Goal: Communication & Community: Answer question/provide support

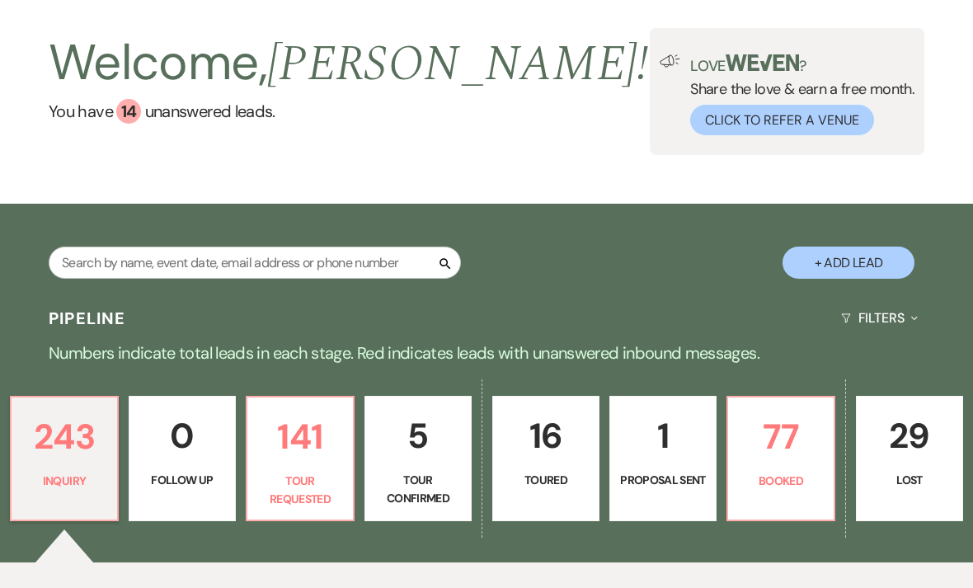
click at [687, 448] on p "1" at bounding box center [663, 435] width 86 height 55
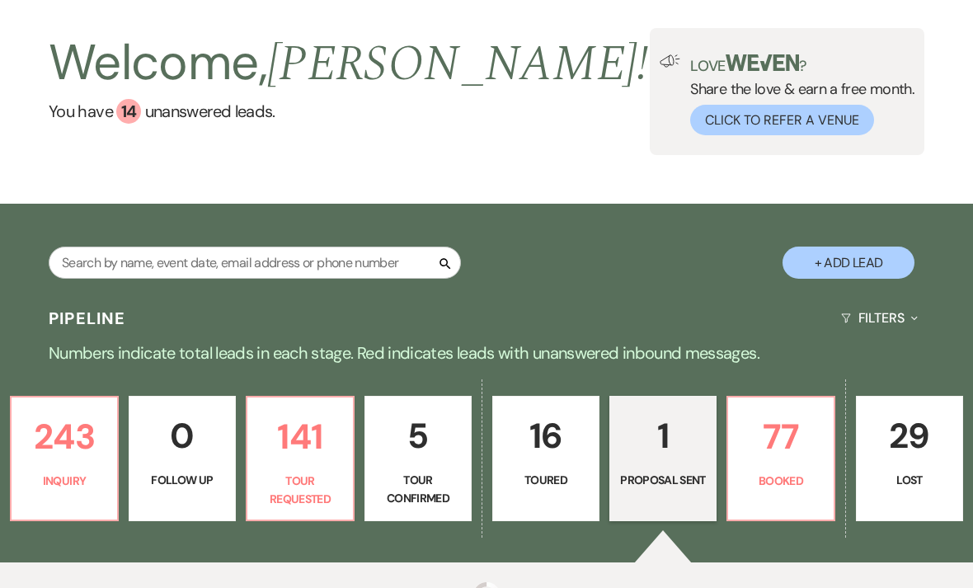
select select "6"
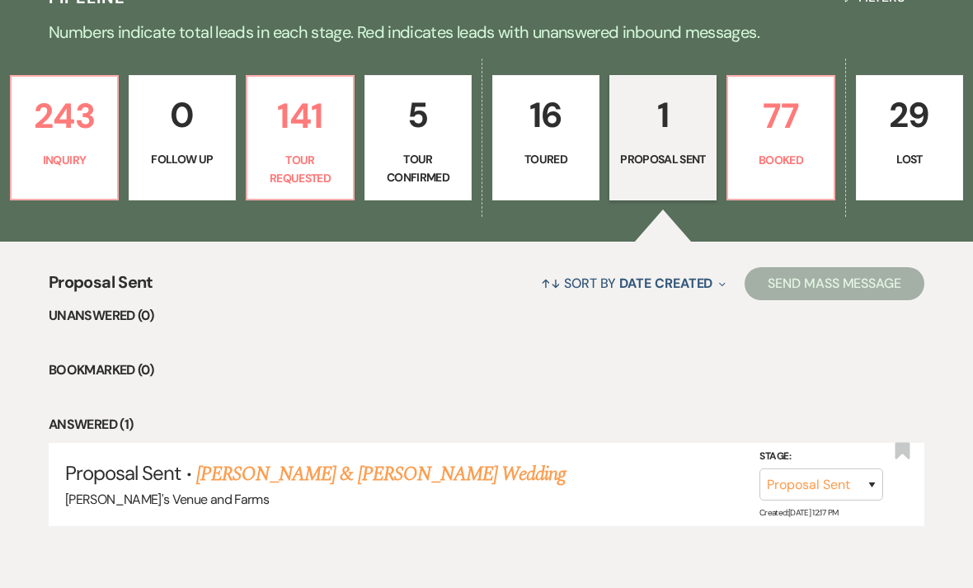
scroll to position [399, 0]
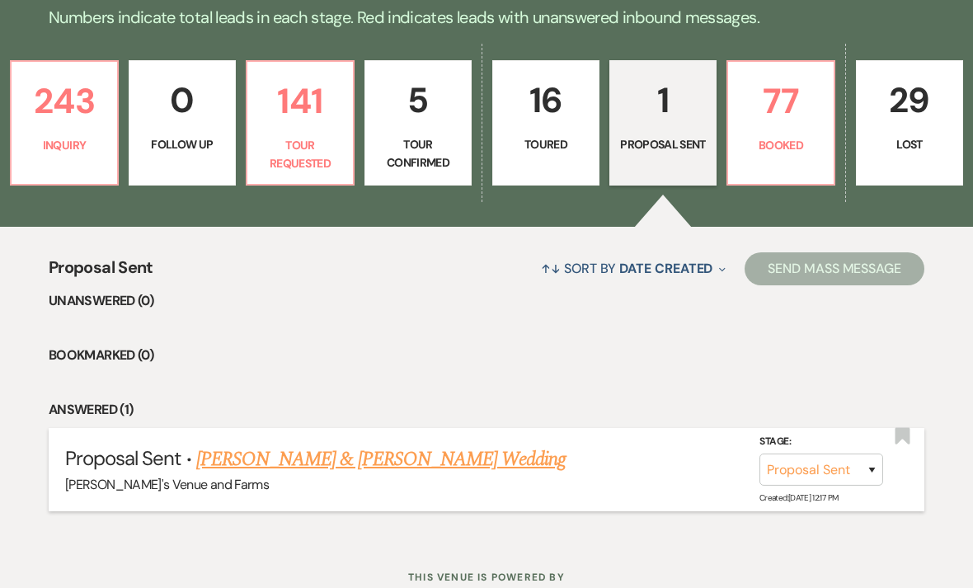
click at [497, 454] on link "[PERSON_NAME] & [PERSON_NAME] Wedding" at bounding box center [380, 459] width 369 height 30
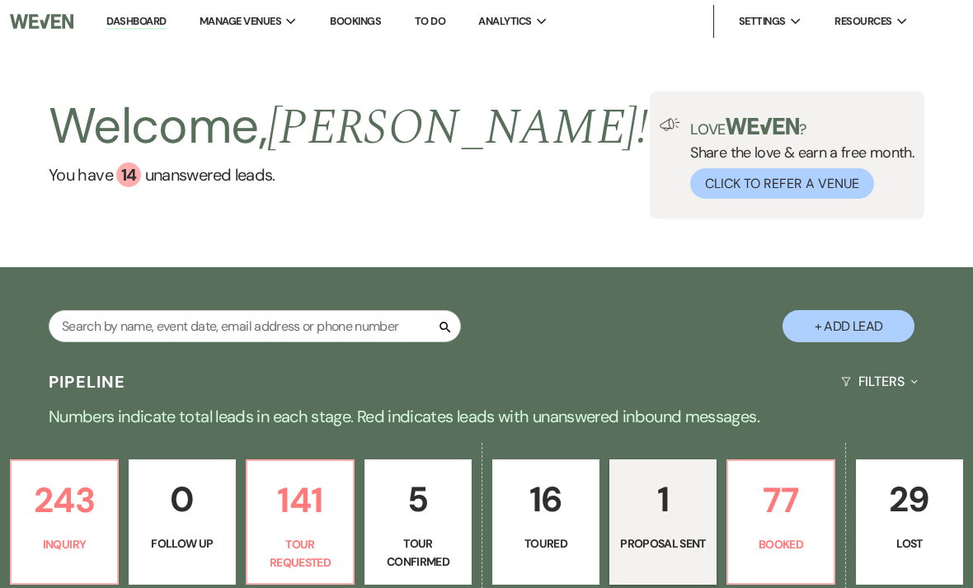
select select "6"
select select "5"
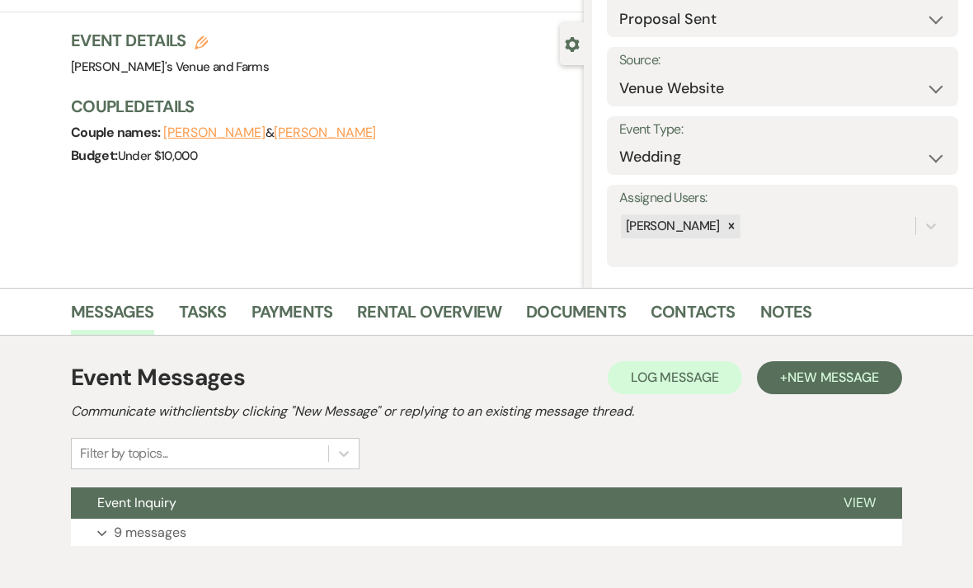
scroll to position [162, 0]
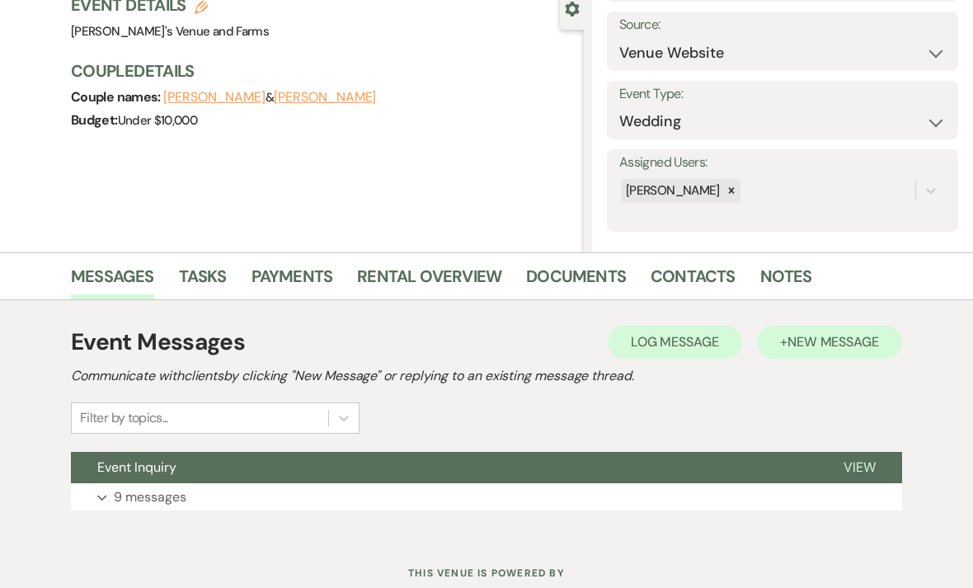
click at [818, 348] on span "New Message" at bounding box center [833, 341] width 92 height 17
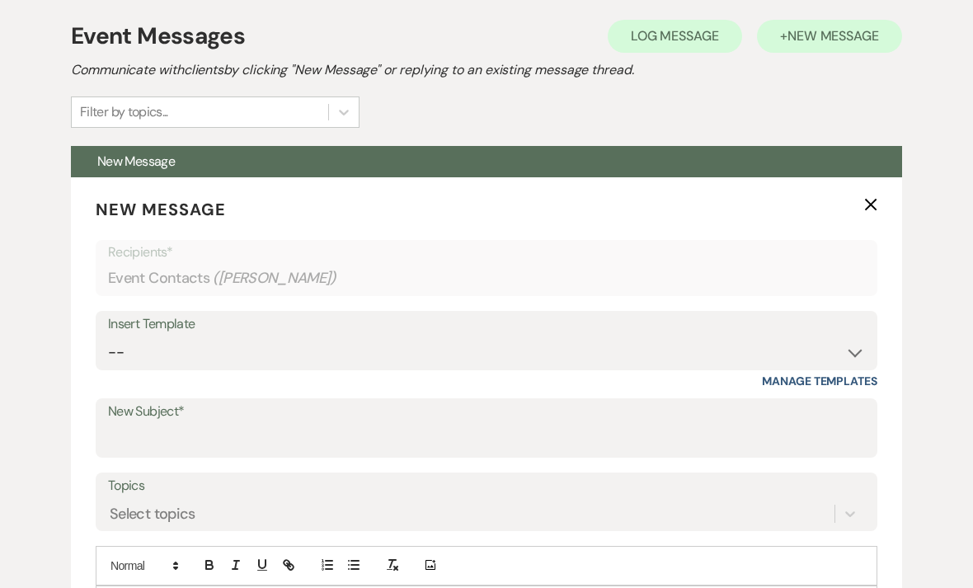
scroll to position [467, 0]
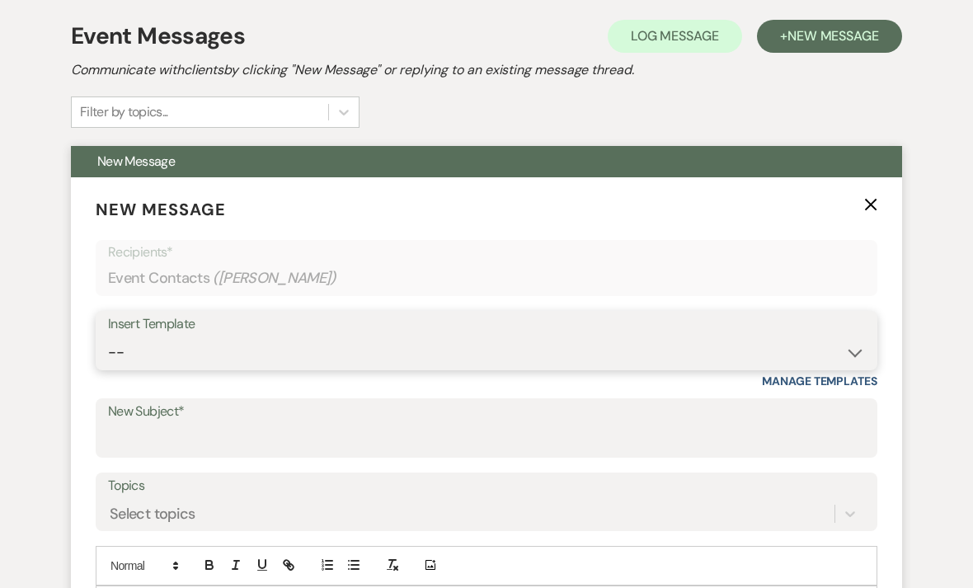
click at [391, 338] on select "-- Weven Planning Portal Introduction (Booked Events) Initial Inquiry Response …" at bounding box center [486, 352] width 757 height 32
select select "2564"
type input "Booking your event!"
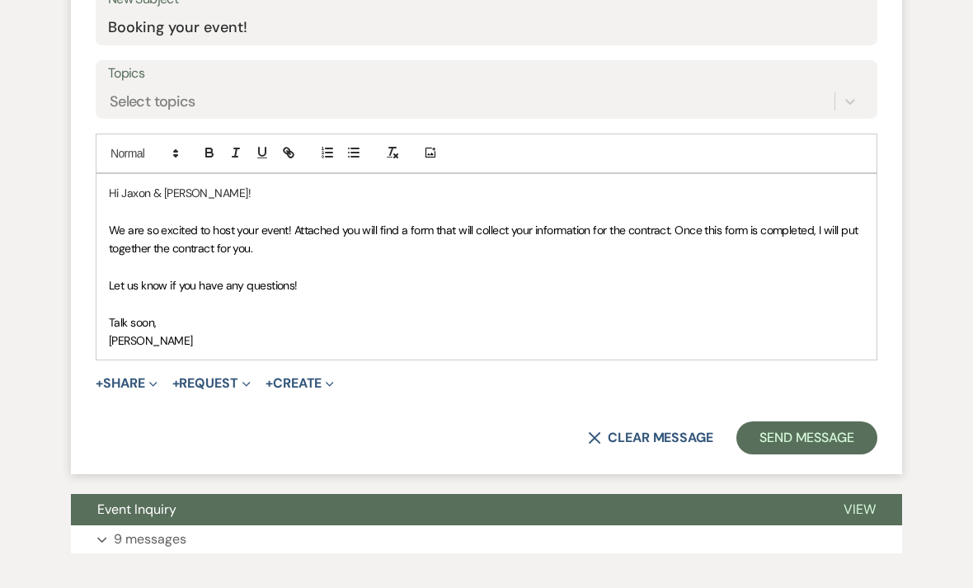
scroll to position [880, 0]
click at [134, 383] on button "+ Share Expand" at bounding box center [127, 383] width 62 height 13
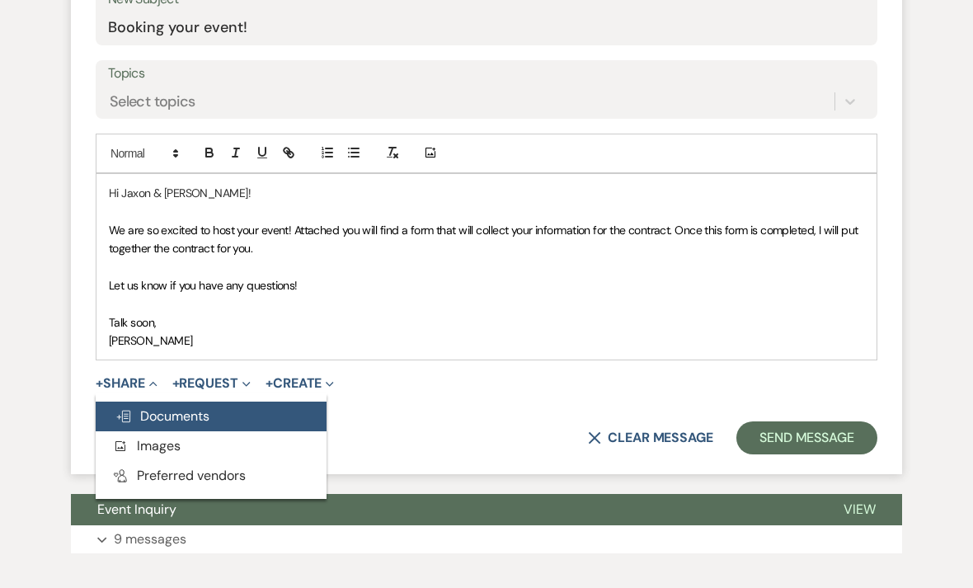
click at [177, 413] on span "Doc Upload Documents" at bounding box center [162, 415] width 94 height 17
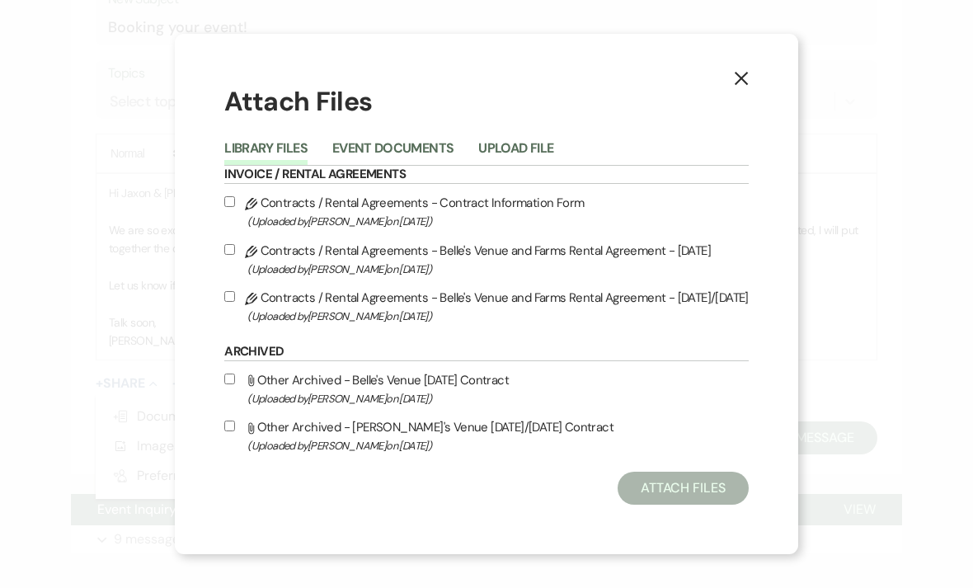
click at [432, 231] on label "Pencil Contracts / Rental Agreements - Contract Information Form (Uploaded by B…" at bounding box center [486, 211] width 524 height 39
click at [235, 207] on input "Pencil Contracts / Rental Agreements - Contract Information Form (Uploaded by B…" at bounding box center [229, 201] width 11 height 11
checkbox input "true"
click at [683, 505] on button "Attach Files" at bounding box center [682, 488] width 131 height 33
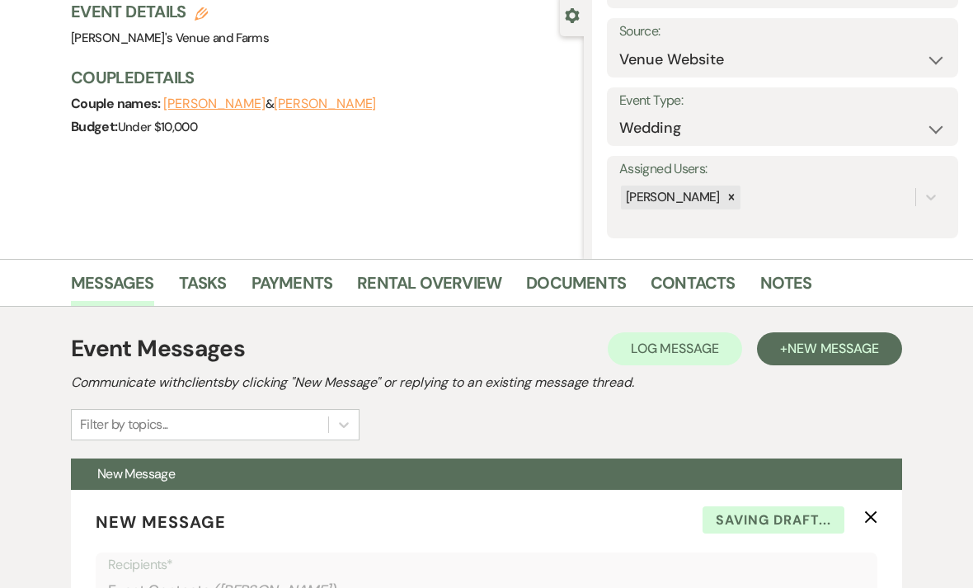
scroll to position [0, 0]
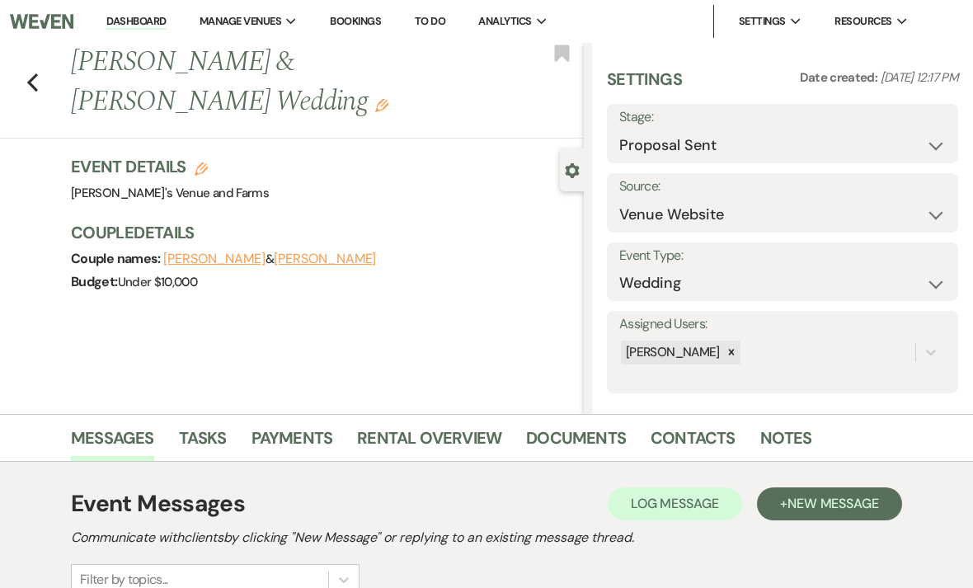
click at [198, 162] on icon "Edit" at bounding box center [201, 168] width 13 height 13
select select "727"
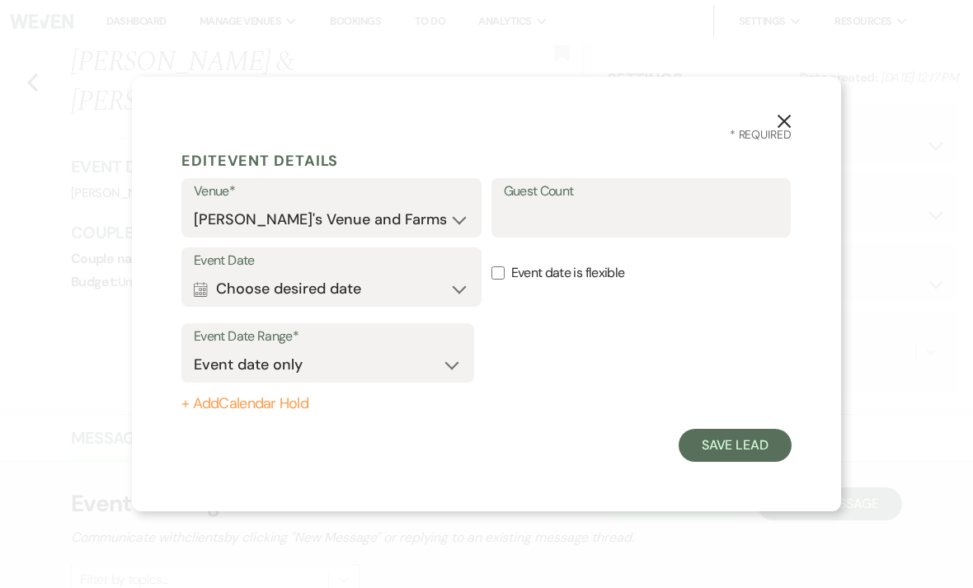
click at [336, 294] on button "Calendar Choose desired date Expand" at bounding box center [331, 288] width 275 height 33
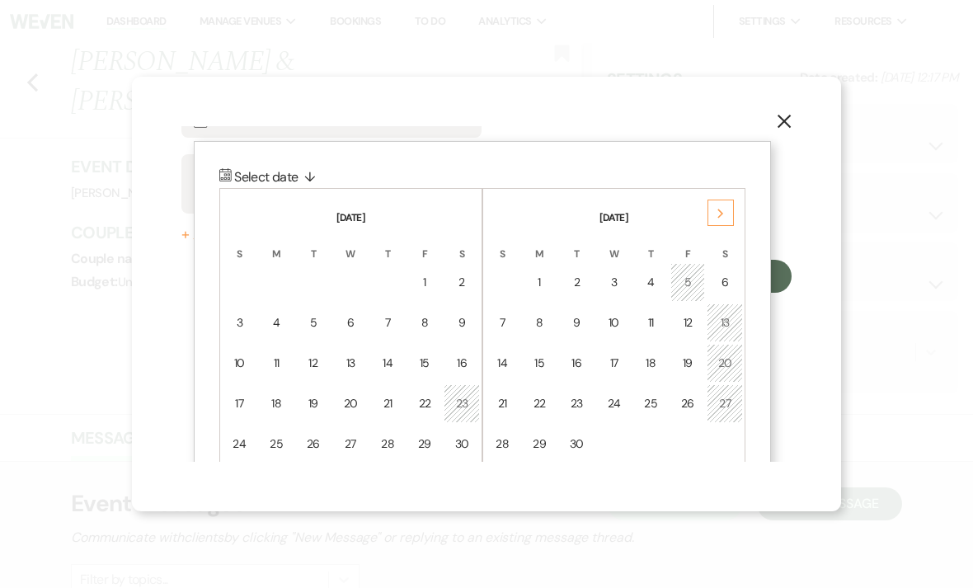
scroll to position [171, 0]
click at [718, 207] on icon "Next" at bounding box center [720, 212] width 8 height 10
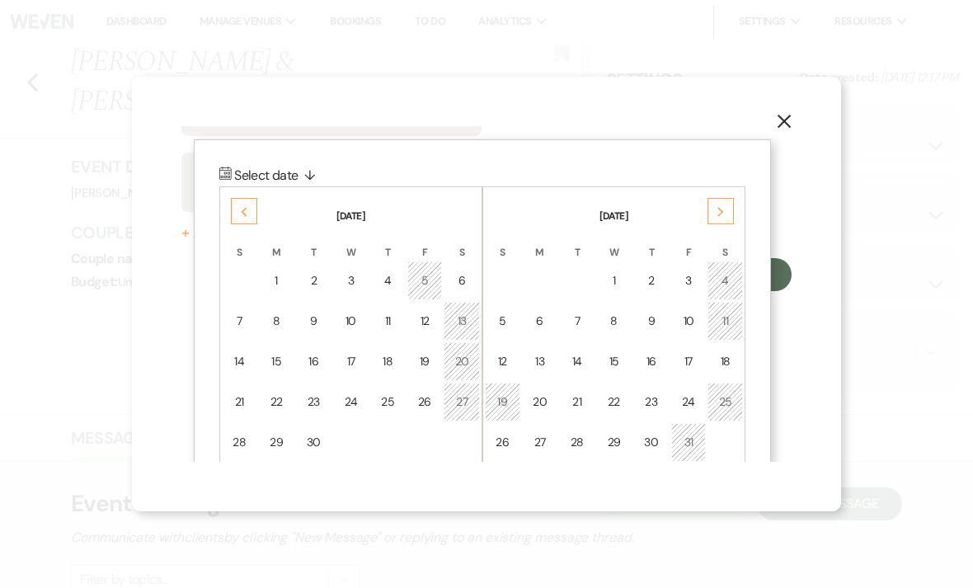
click at [725, 205] on div "Next" at bounding box center [720, 211] width 26 height 26
click at [728, 206] on div "Next" at bounding box center [720, 211] width 26 height 26
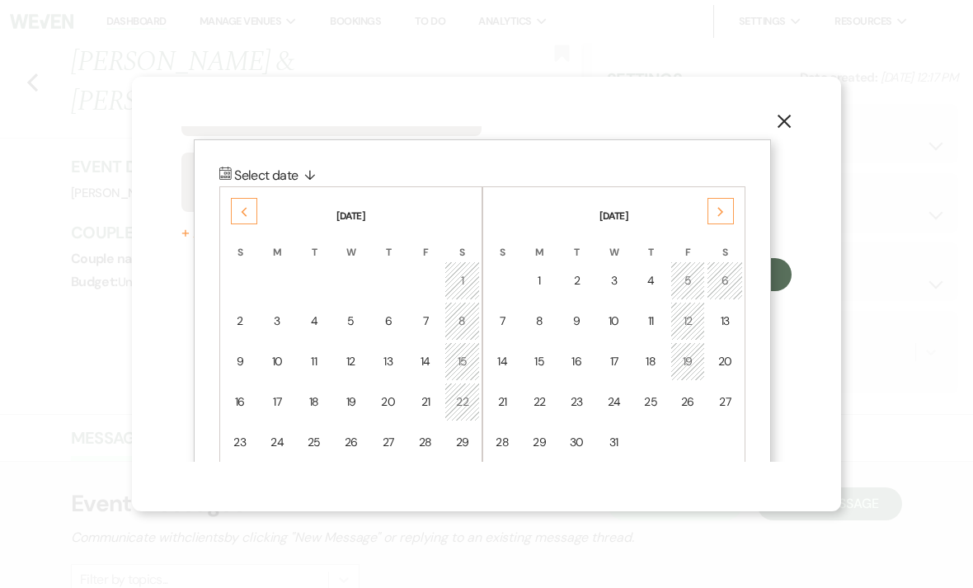
click at [721, 207] on icon "Next" at bounding box center [720, 212] width 8 height 10
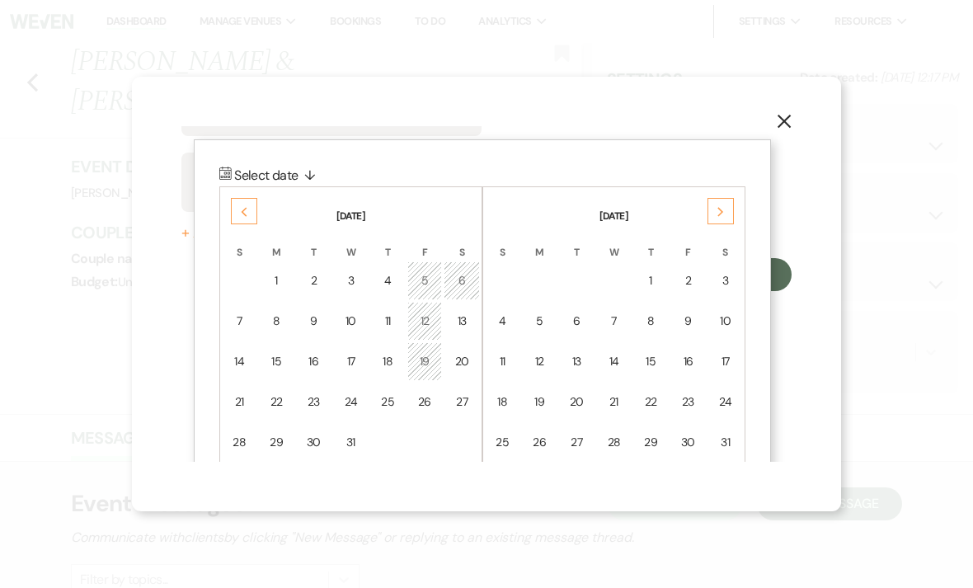
click at [724, 207] on icon "Next" at bounding box center [720, 212] width 8 height 10
click at [729, 204] on div "Next" at bounding box center [720, 211] width 26 height 26
click at [726, 204] on div "Next" at bounding box center [720, 211] width 26 height 26
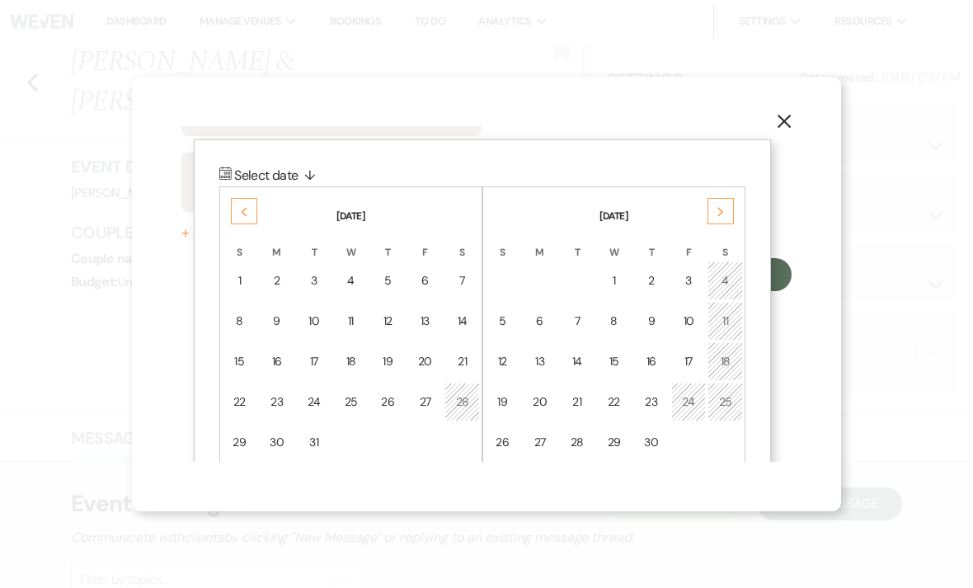
click at [725, 213] on div "Next" at bounding box center [720, 211] width 26 height 26
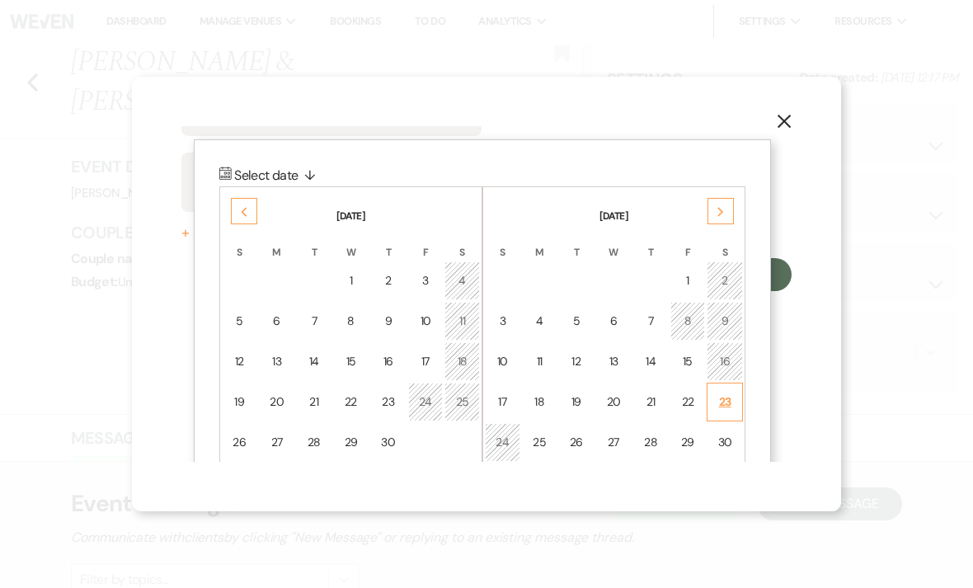
click at [730, 401] on div "23" at bounding box center [724, 401] width 15 height 17
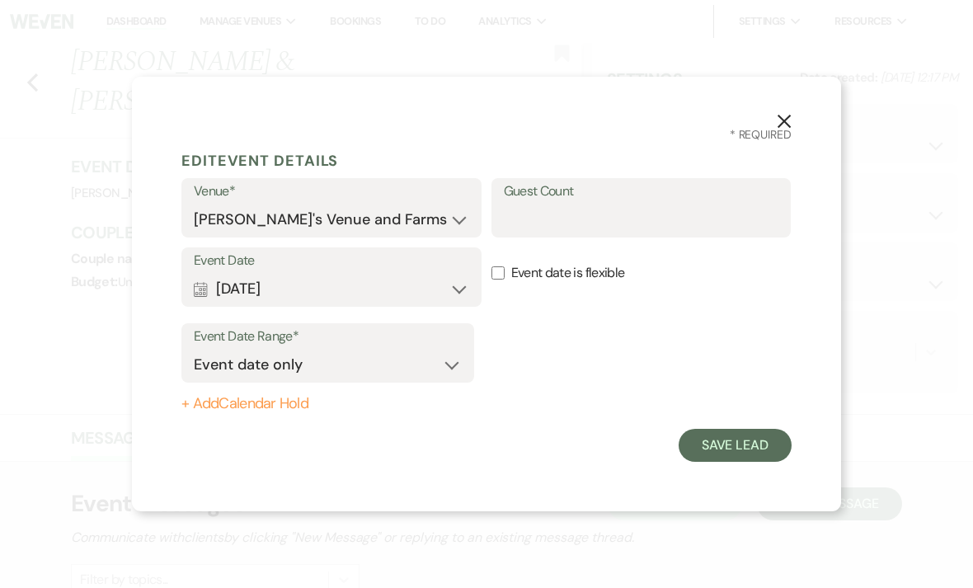
scroll to position [0, 0]
click at [768, 441] on button "Save Lead" at bounding box center [735, 445] width 113 height 33
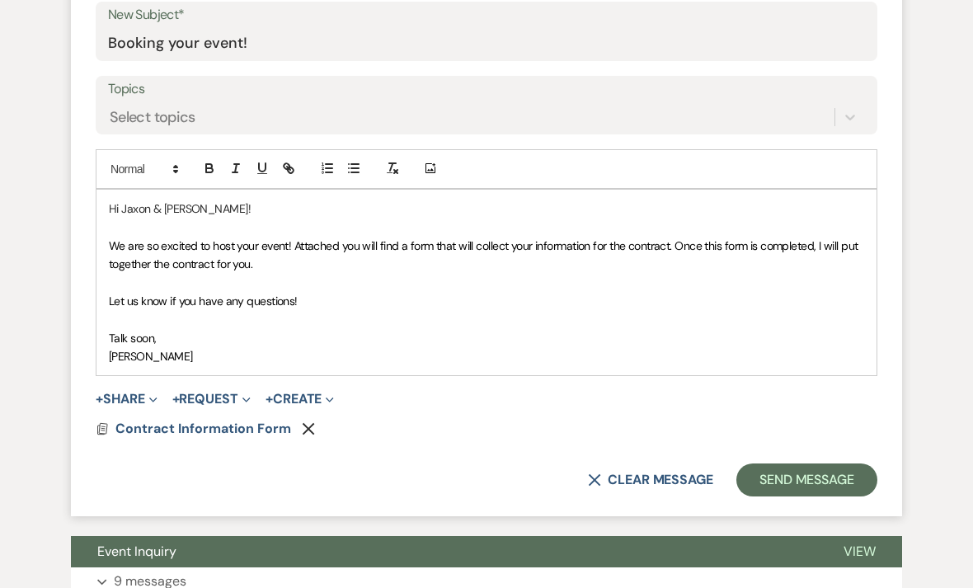
click at [305, 423] on icon "Remove" at bounding box center [308, 429] width 13 height 13
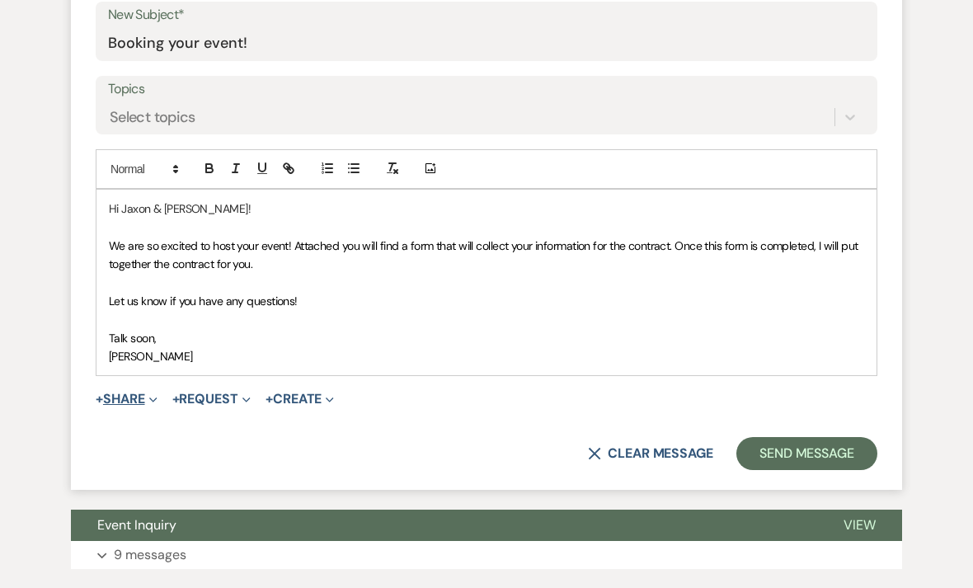
click at [147, 392] on button "+ Share Expand" at bounding box center [127, 398] width 62 height 13
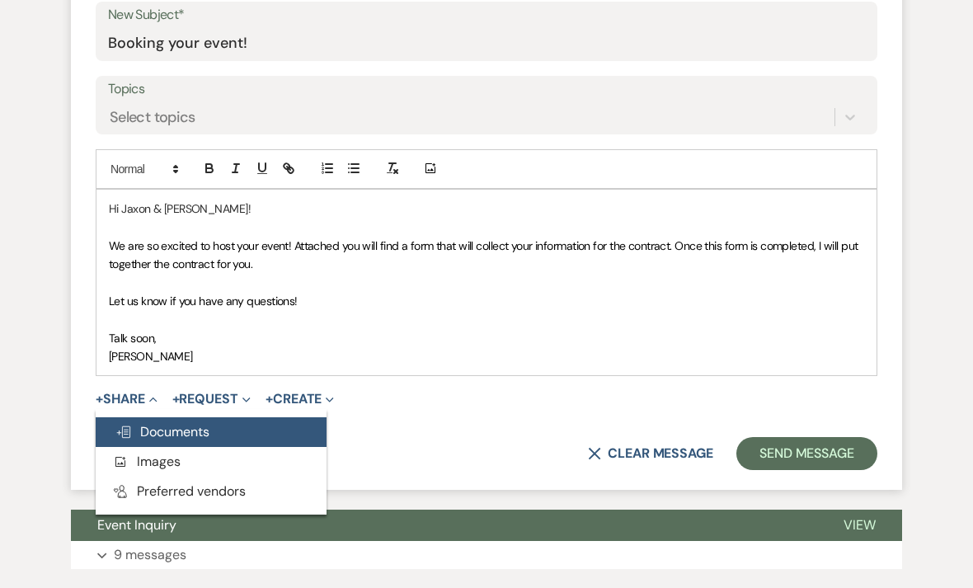
click at [187, 434] on span "Doc Upload Documents" at bounding box center [162, 431] width 94 height 17
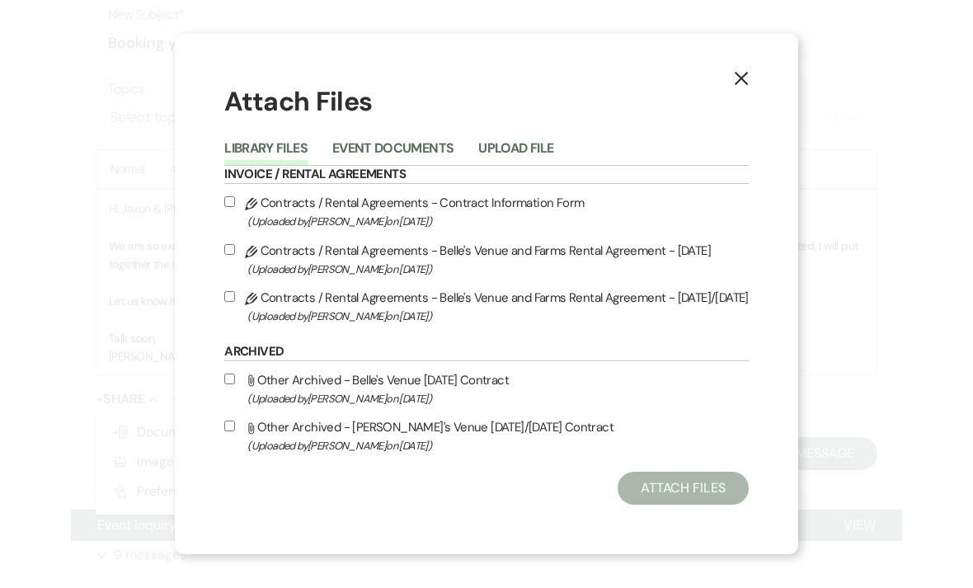
click at [410, 231] on span "(Uploaded by Brittany Cato on Oct 11th, 2023 )" at bounding box center [497, 221] width 501 height 19
click at [235, 207] on input "Pencil Contracts / Rental Agreements - Contract Information Form (Uploaded by B…" at bounding box center [229, 201] width 11 height 11
checkbox input "true"
click at [727, 505] on button "Attach Files" at bounding box center [682, 488] width 131 height 33
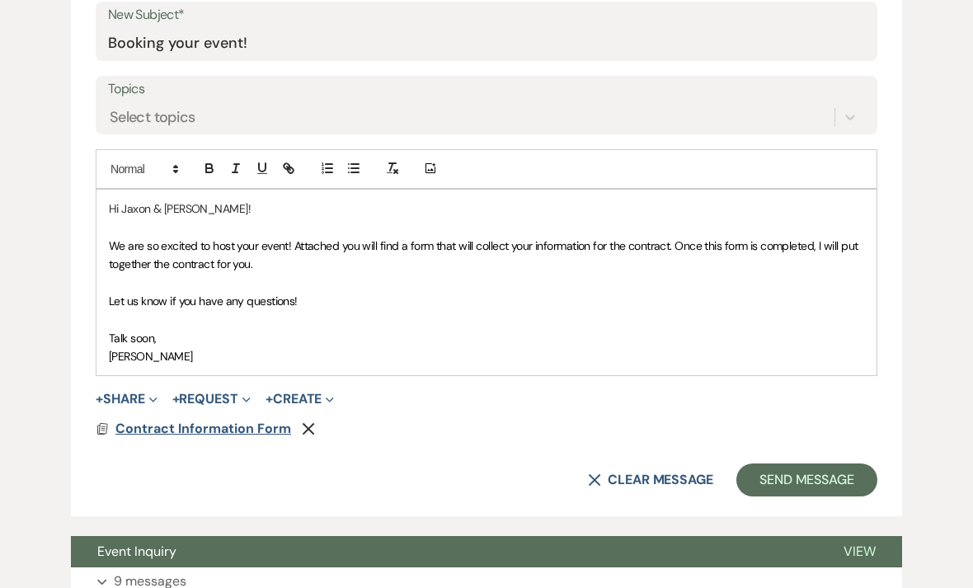
click at [199, 427] on span "Contract Information Form" at bounding box center [203, 428] width 176 height 17
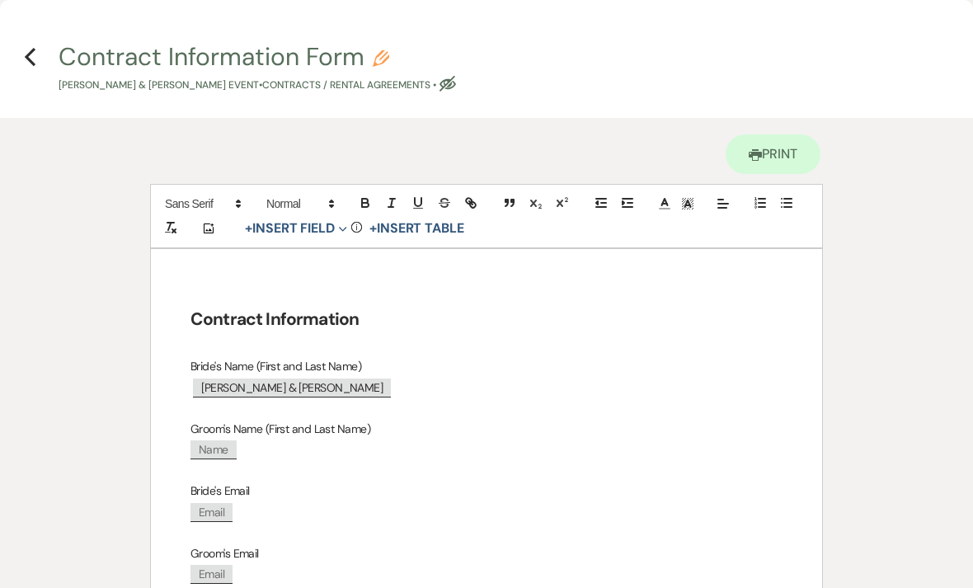
scroll to position [0, 0]
click at [32, 49] on use "button" at bounding box center [30, 57] width 11 height 18
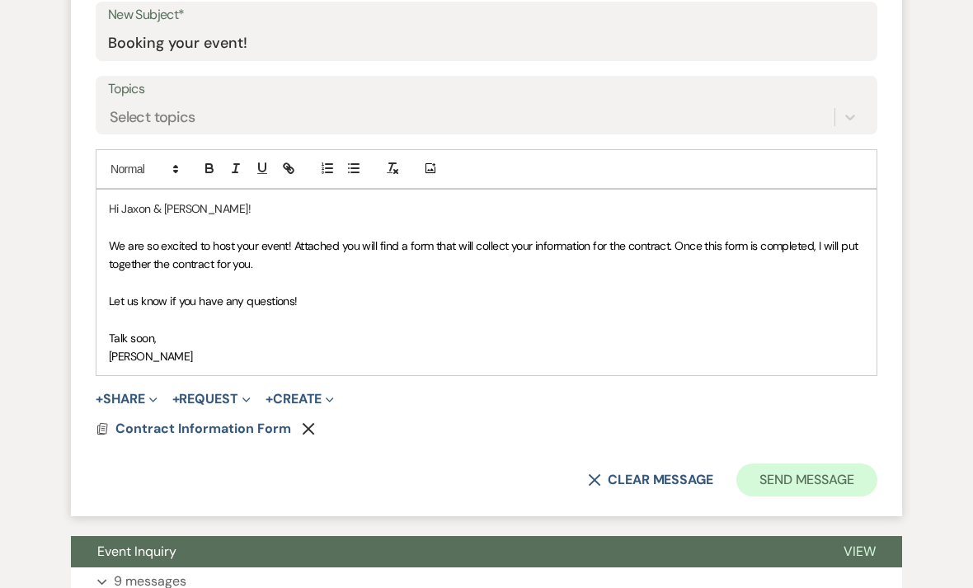
click at [862, 486] on button "Send Message" at bounding box center [806, 479] width 141 height 33
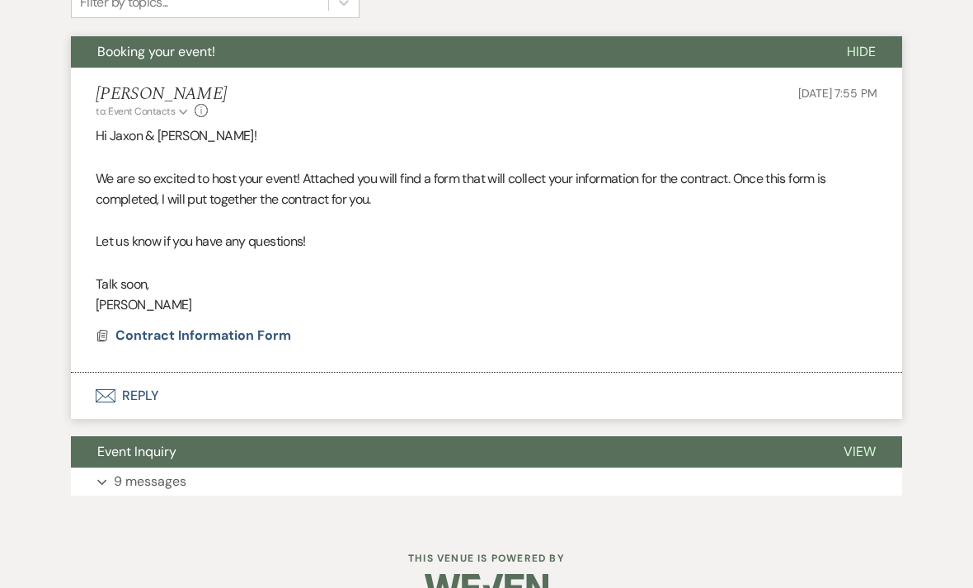
scroll to position [556, 0]
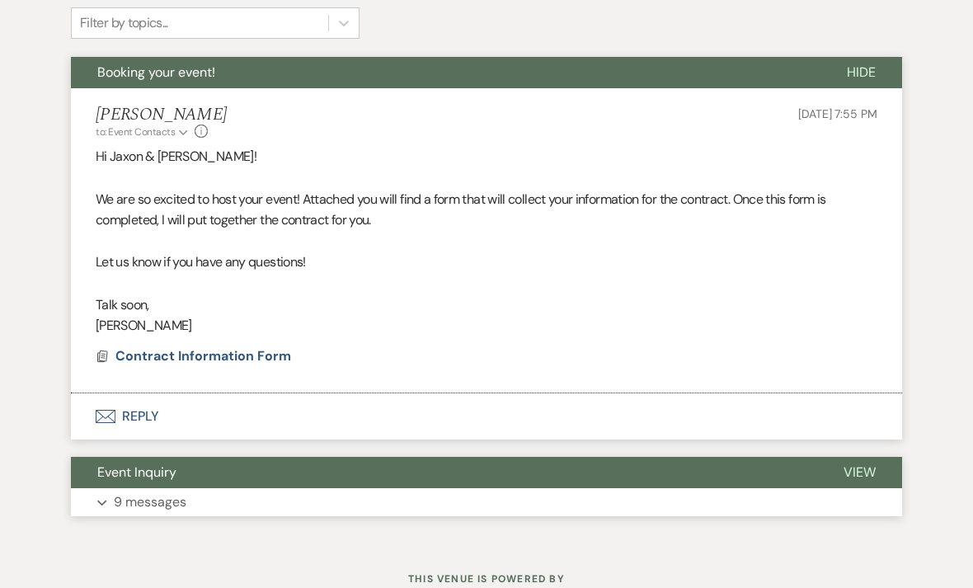
click at [116, 491] on p "9 messages" at bounding box center [150, 501] width 73 height 21
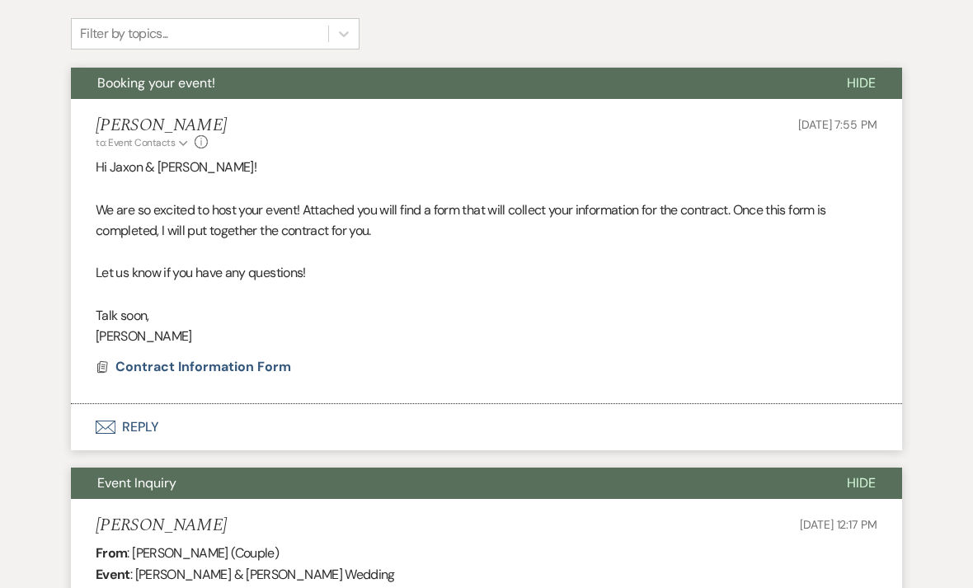
scroll to position [0, 0]
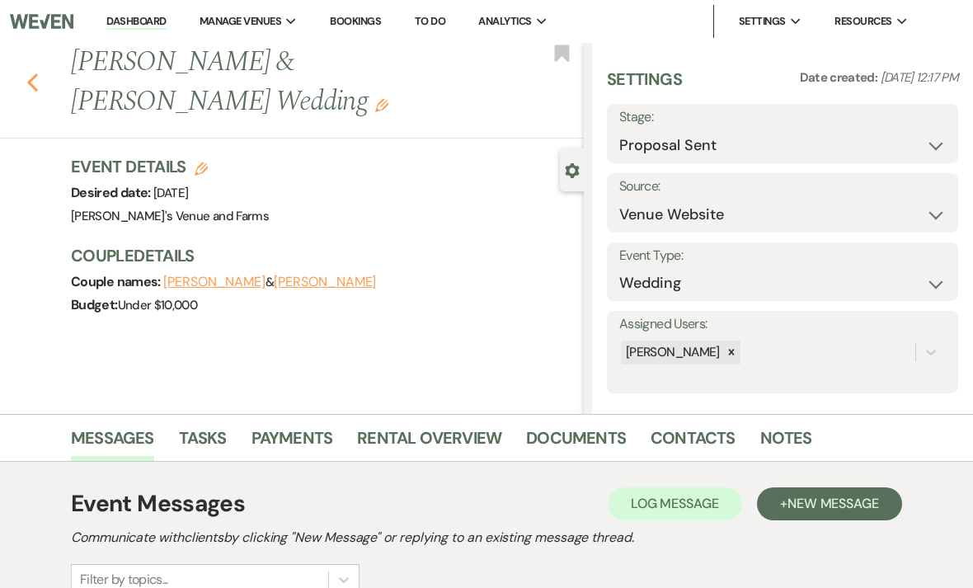
click at [35, 83] on icon "Previous" at bounding box center [32, 83] width 12 height 20
select select "6"
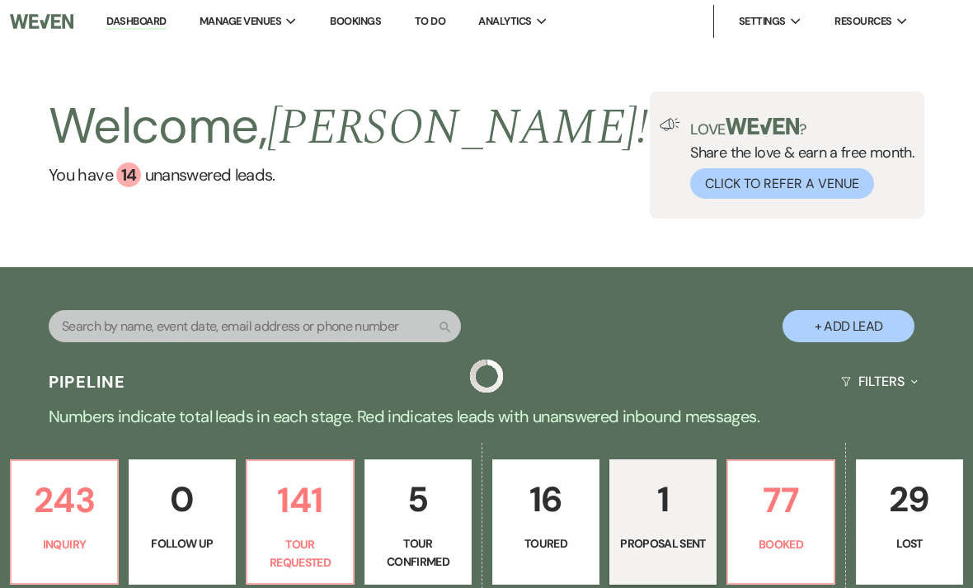
scroll to position [452, 0]
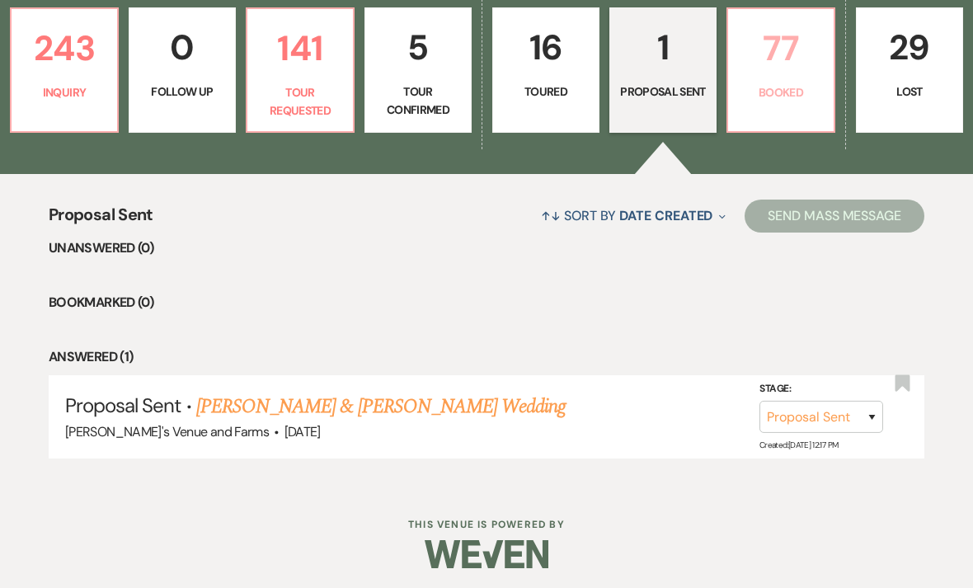
click at [777, 92] on p "Booked" at bounding box center [781, 92] width 86 height 18
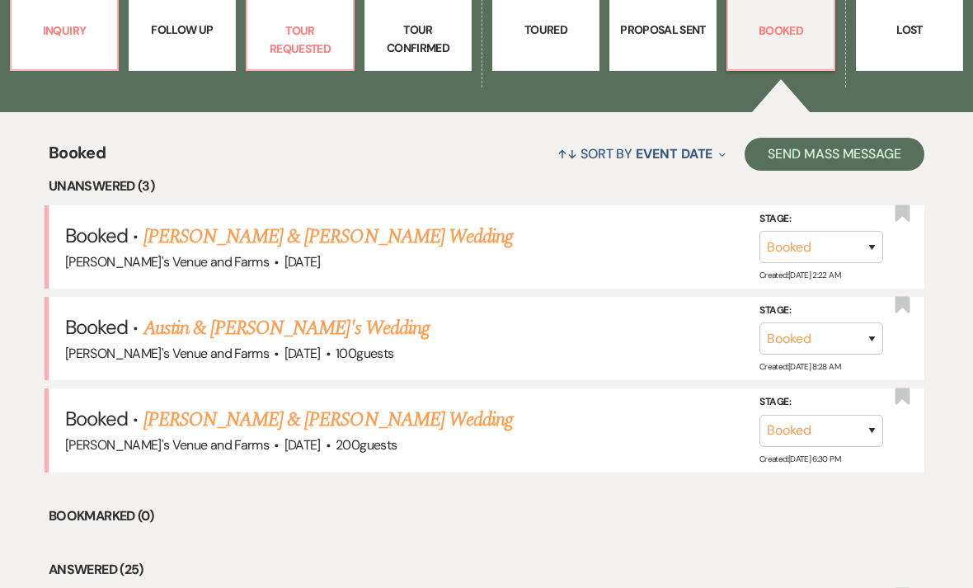
scroll to position [513, 0]
click at [394, 245] on link "[PERSON_NAME] & [PERSON_NAME] Wedding" at bounding box center [327, 238] width 369 height 30
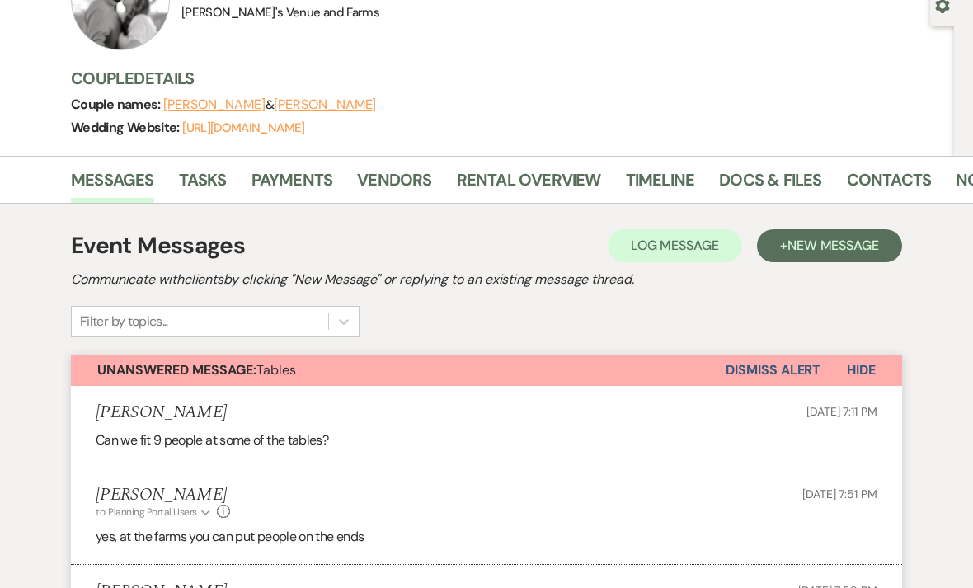
scroll to position [247, 0]
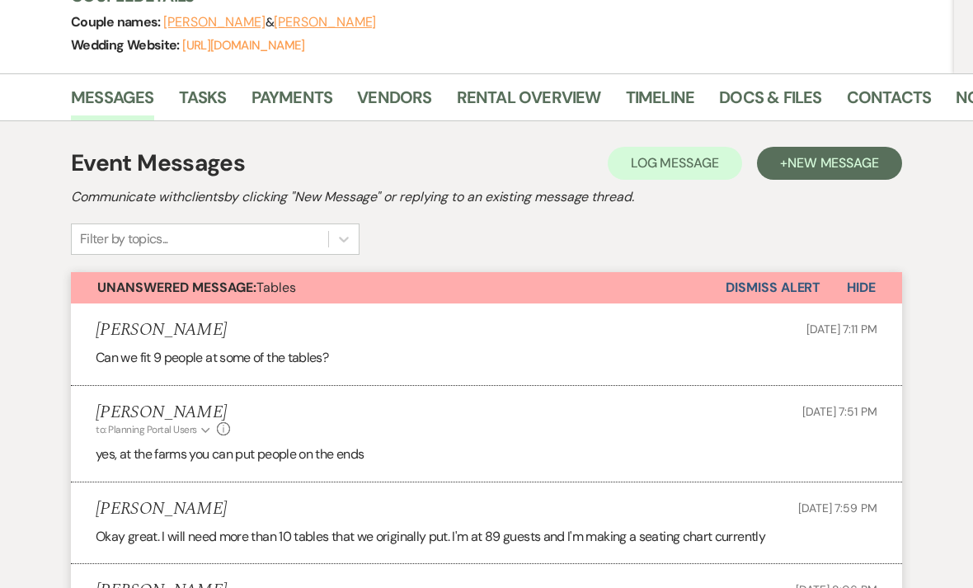
click at [781, 280] on button "Dismiss Alert" at bounding box center [772, 287] width 95 height 31
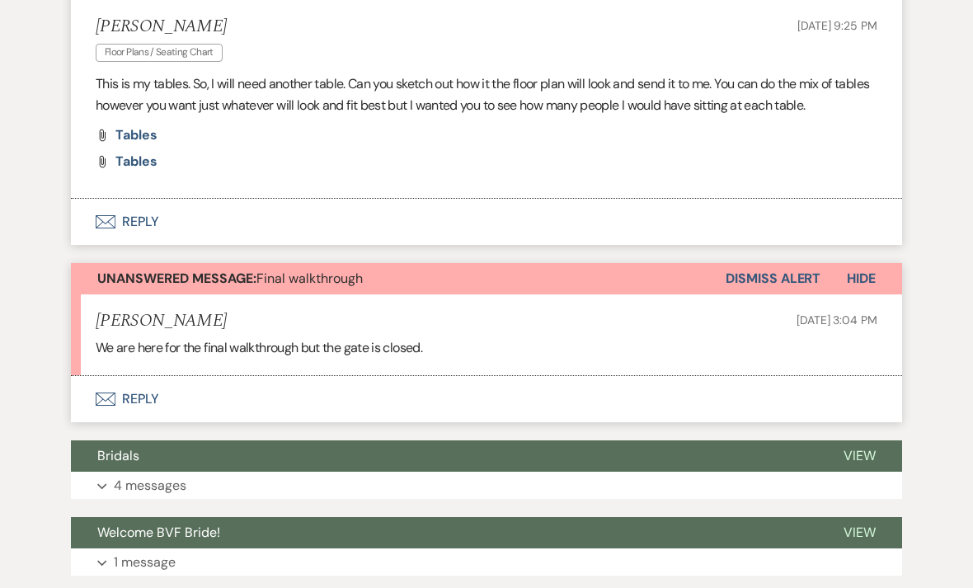
click at [764, 293] on button "Dismiss Alert" at bounding box center [772, 279] width 95 height 31
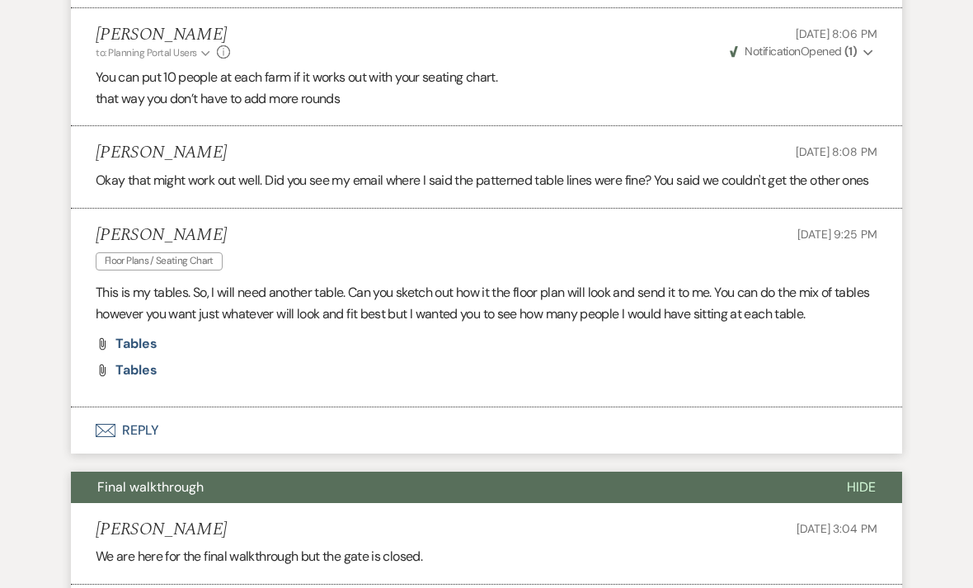
scroll to position [787, 0]
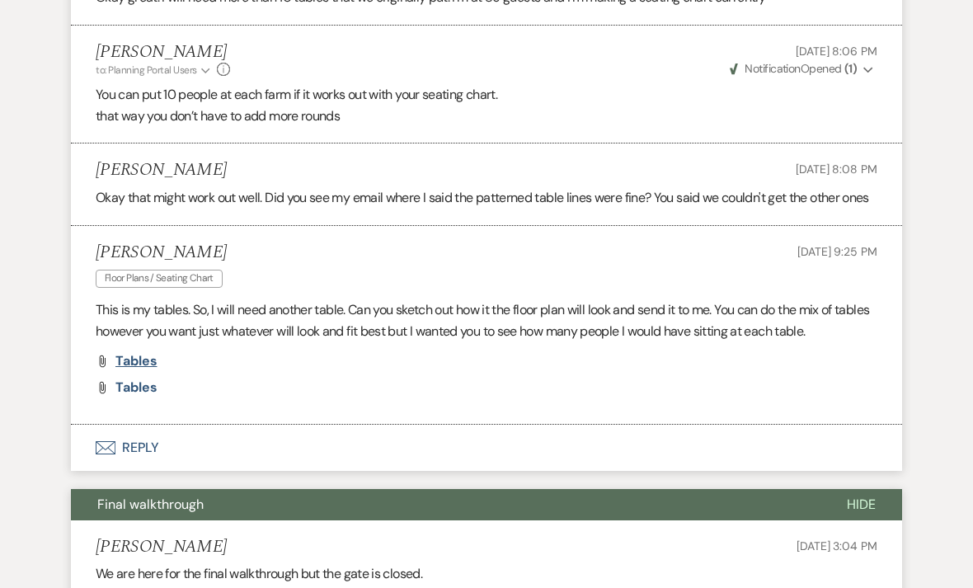
click at [139, 369] on span "Tables" at bounding box center [136, 360] width 42 height 17
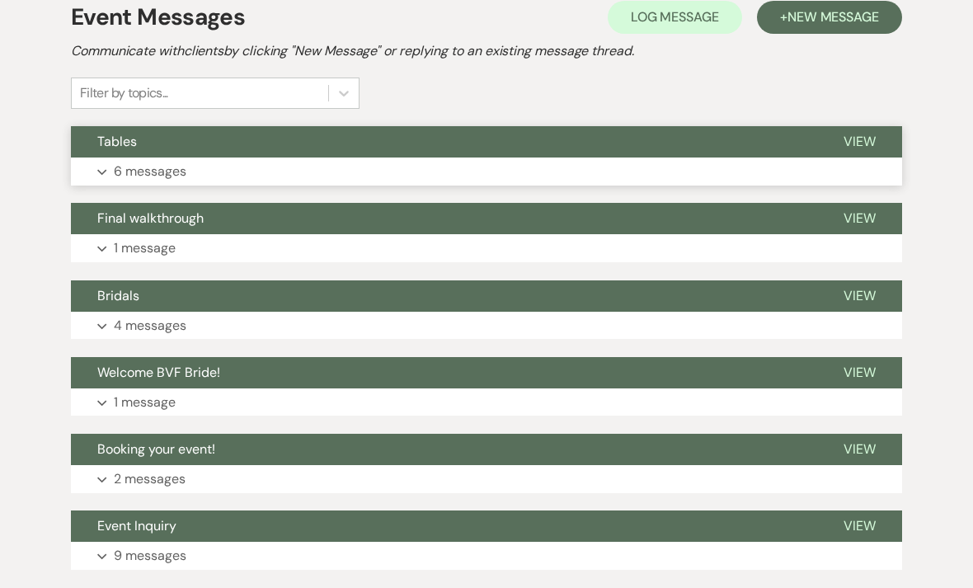
click at [385, 157] on button "Expand 6 messages" at bounding box center [486, 171] width 831 height 28
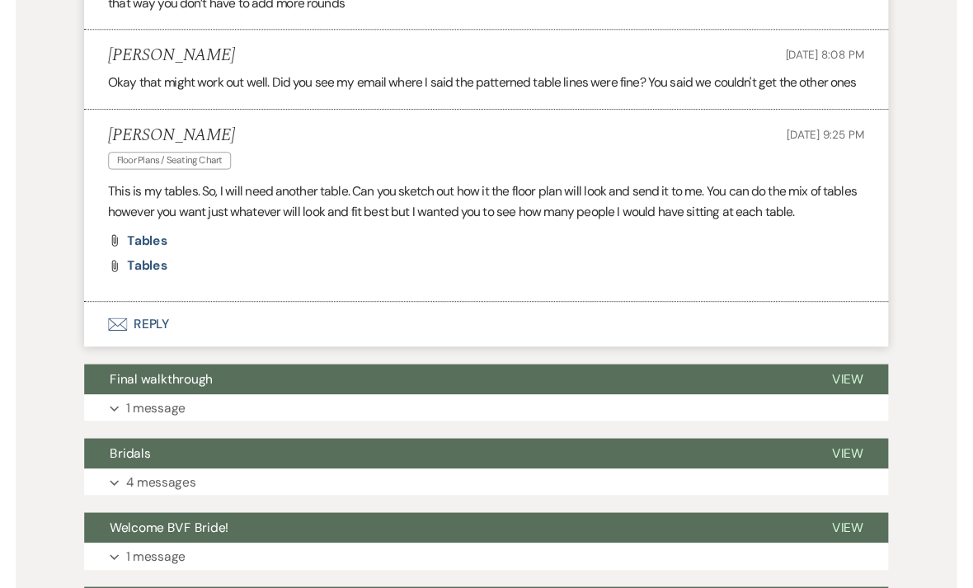
scroll to position [918, 0]
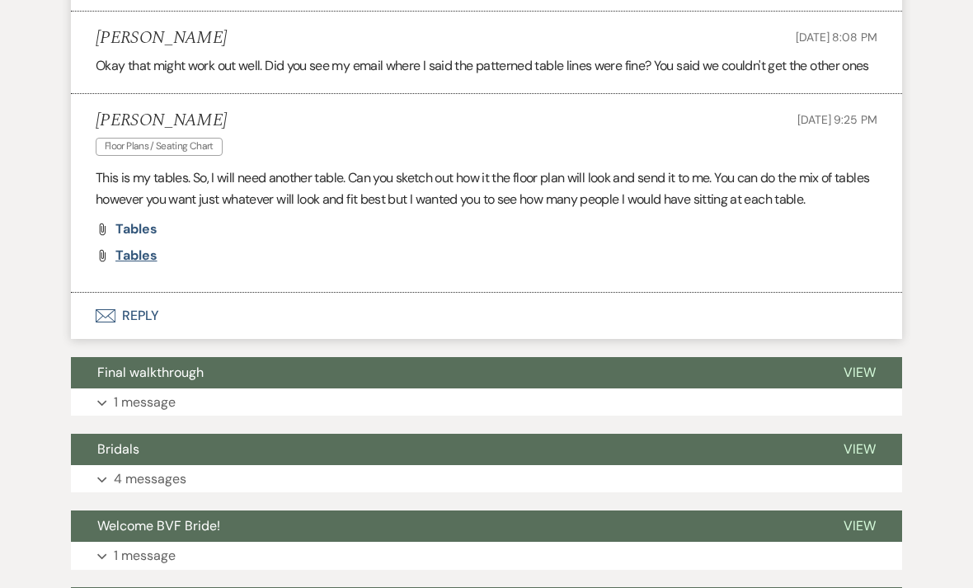
click at [129, 264] on span "Tables" at bounding box center [136, 255] width 42 height 17
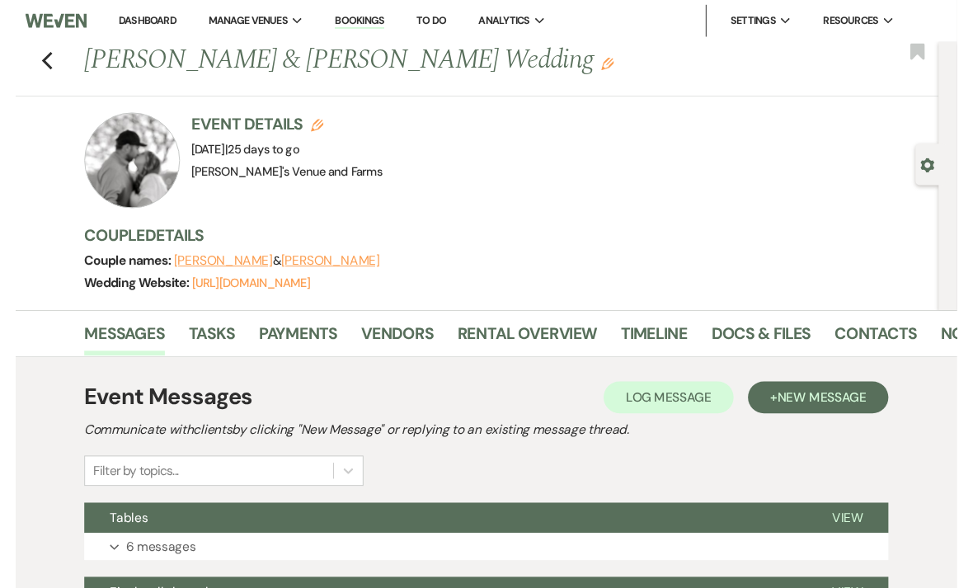
scroll to position [20, 0]
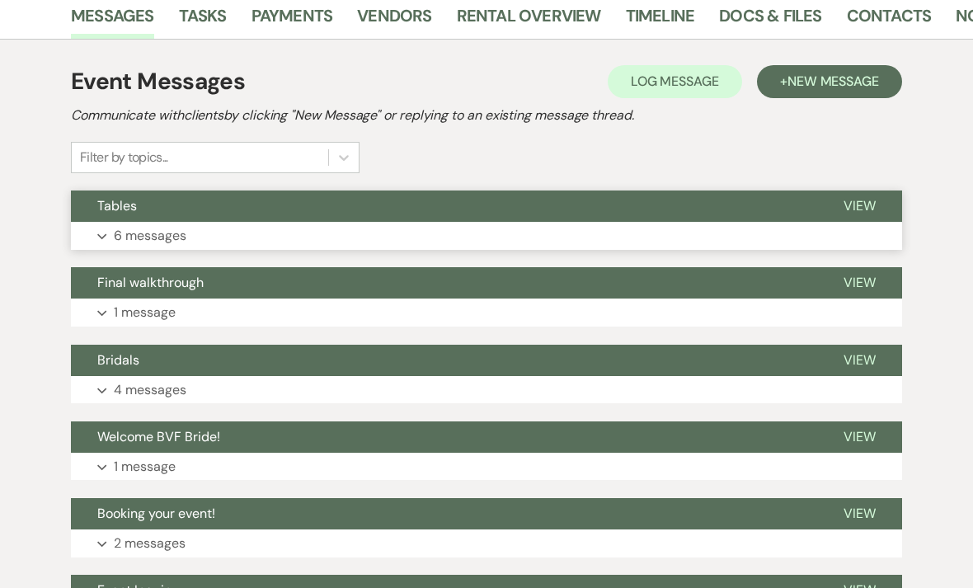
click at [391, 236] on button "Expand 6 messages" at bounding box center [486, 236] width 831 height 28
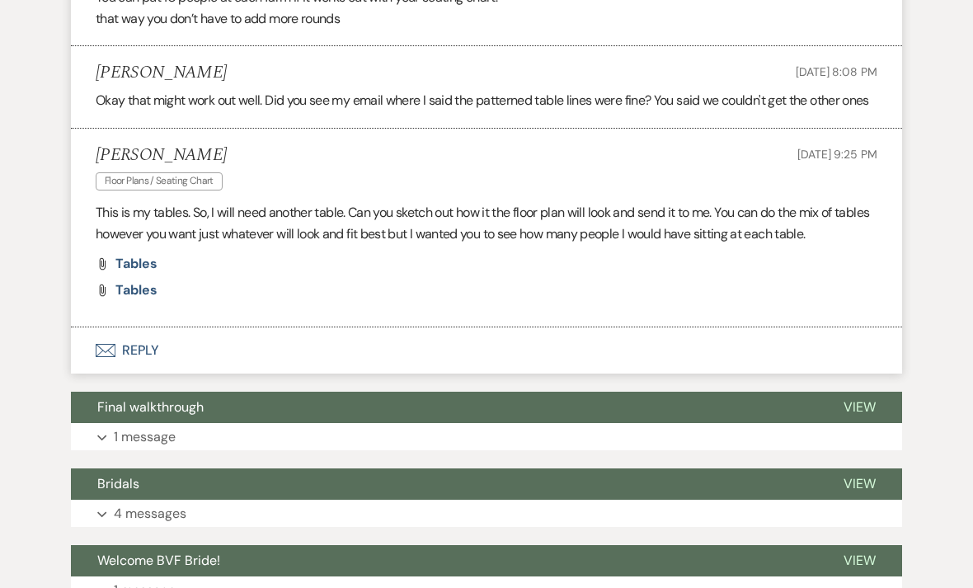
click at [283, 373] on button "Envelope Reply" at bounding box center [486, 350] width 831 height 46
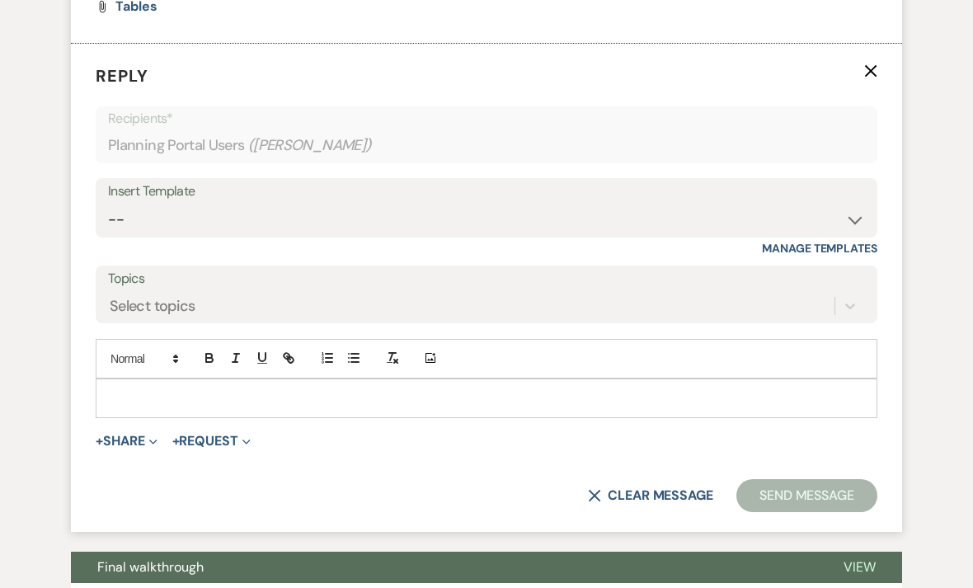
scroll to position [1180, 0]
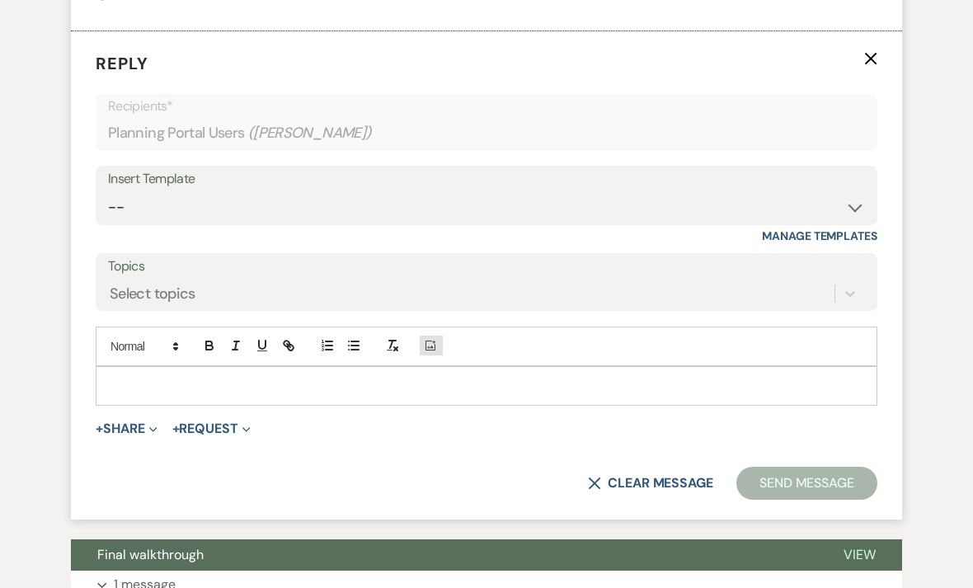
click at [431, 353] on icon "Add Photo" at bounding box center [430, 345] width 13 height 15
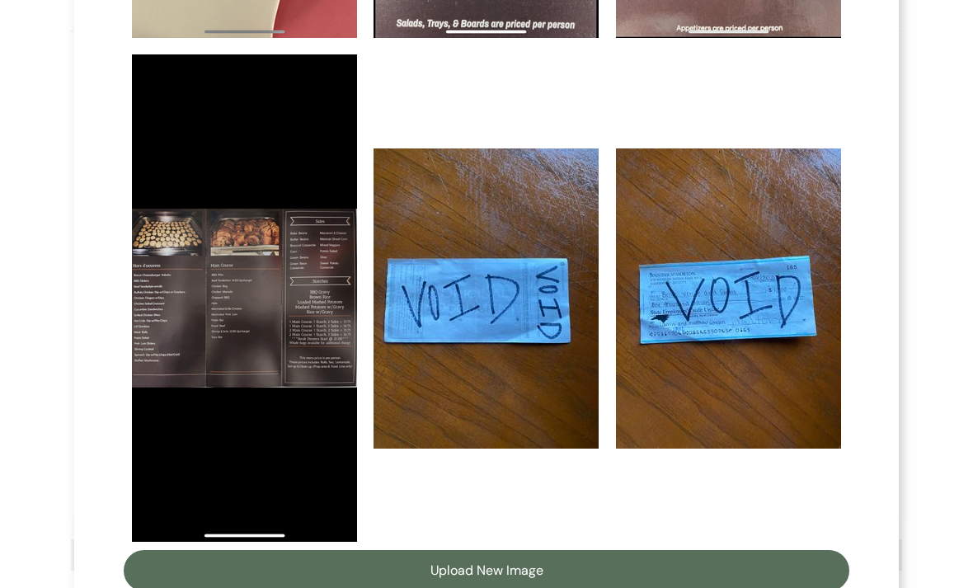
scroll to position [571, 0]
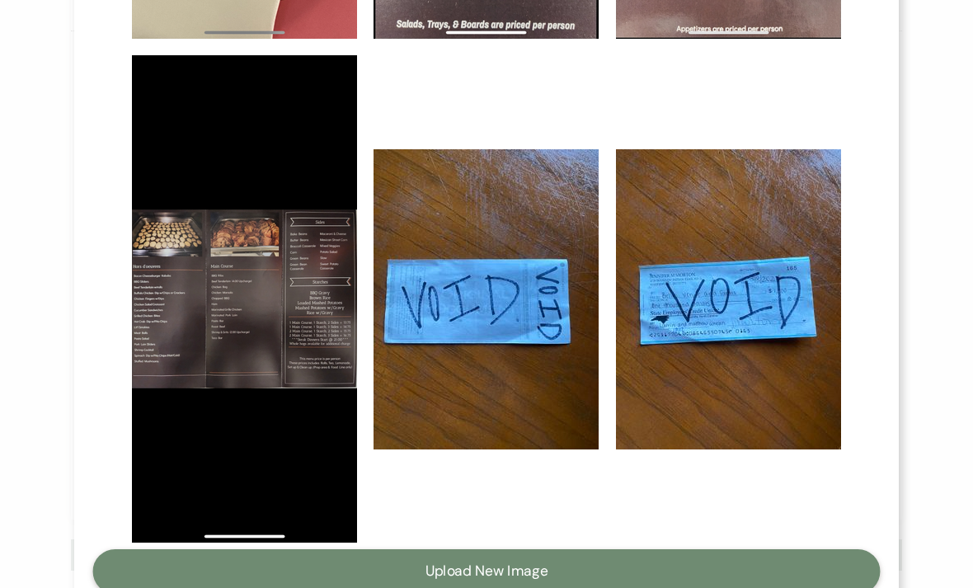
click at [512, 569] on button "Upload New Image" at bounding box center [486, 571] width 787 height 45
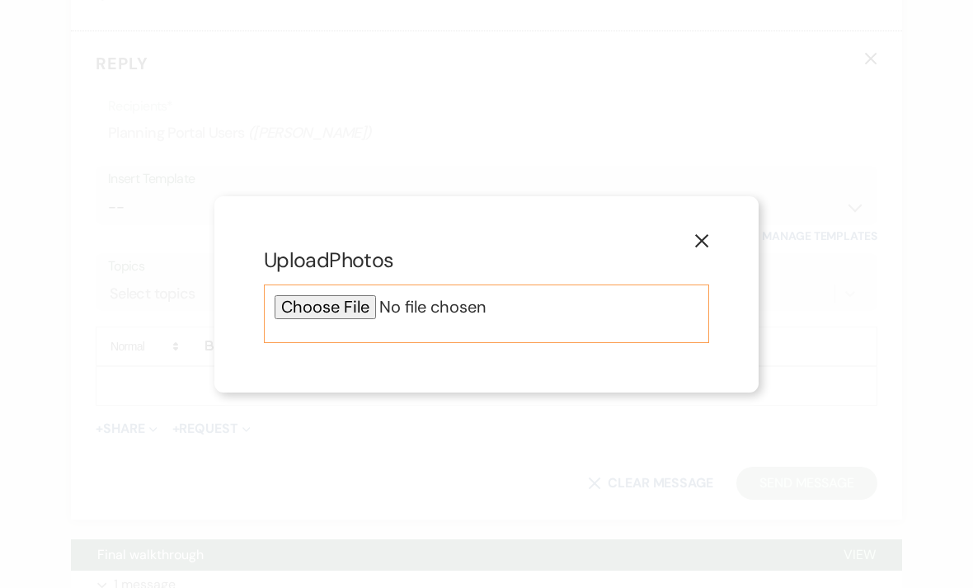
click at [352, 319] on input "file" at bounding box center [487, 307] width 424 height 24
type input "C:\fakepath\IMG_0128.jpeg"
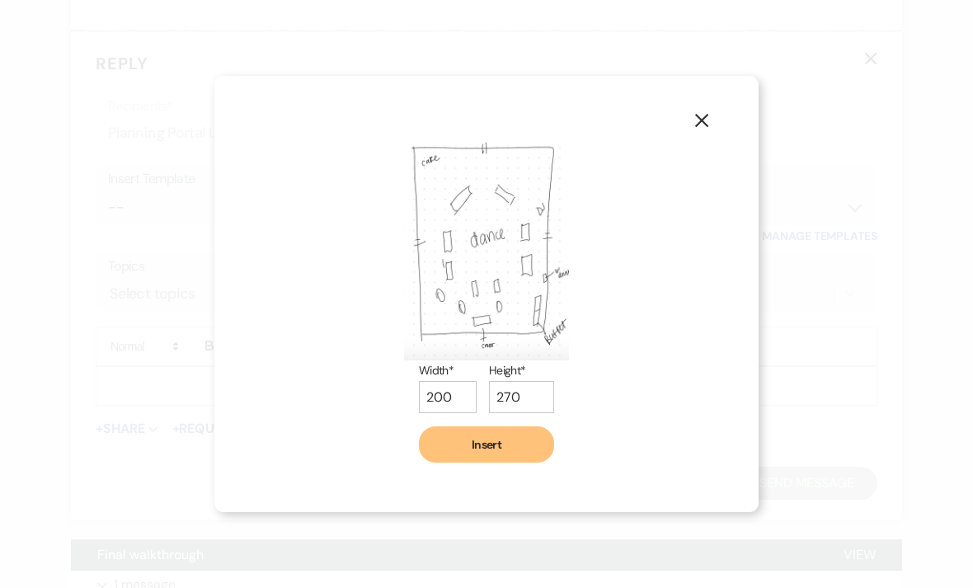
click at [498, 463] on button "Insert" at bounding box center [486, 444] width 135 height 36
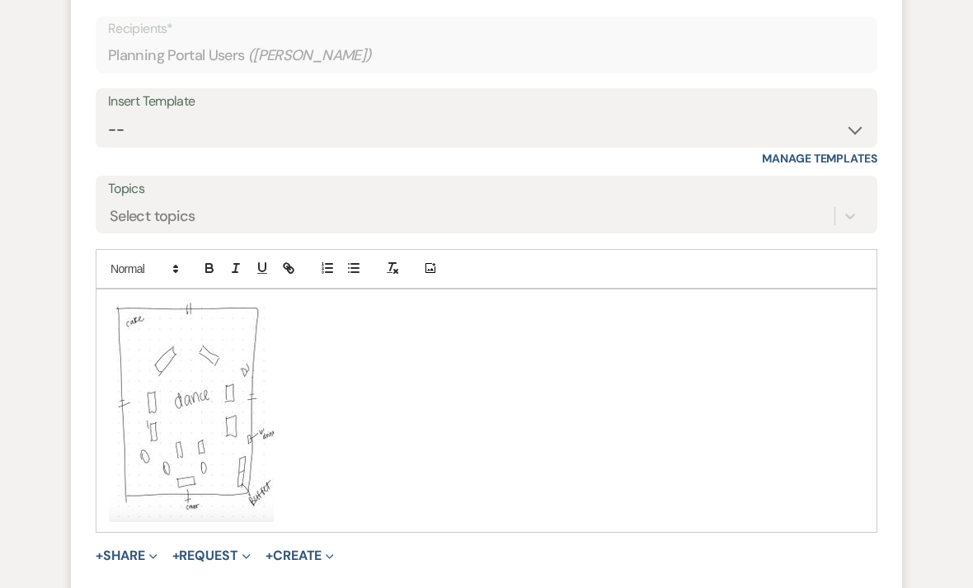
scroll to position [1312, 0]
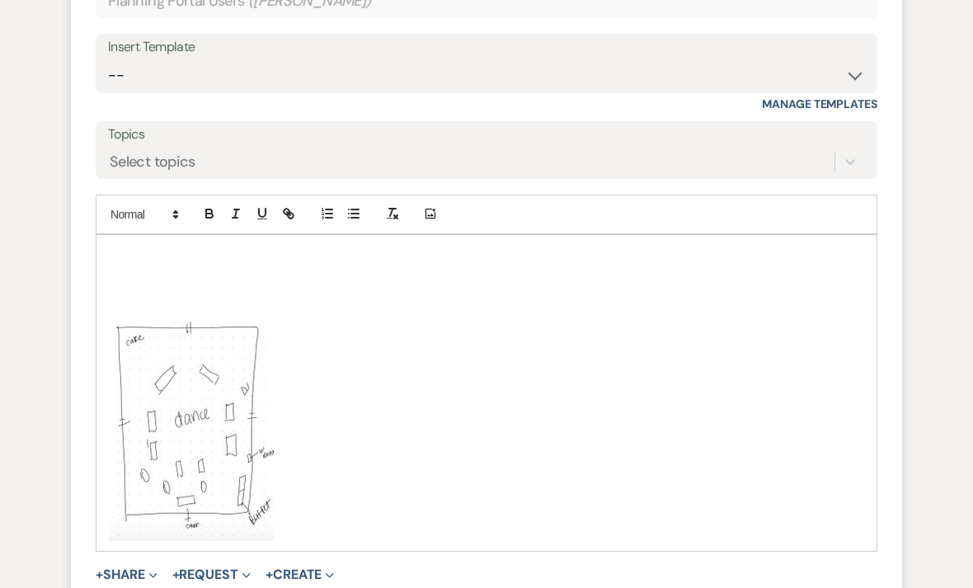
click at [210, 281] on p at bounding box center [486, 272] width 755 height 18
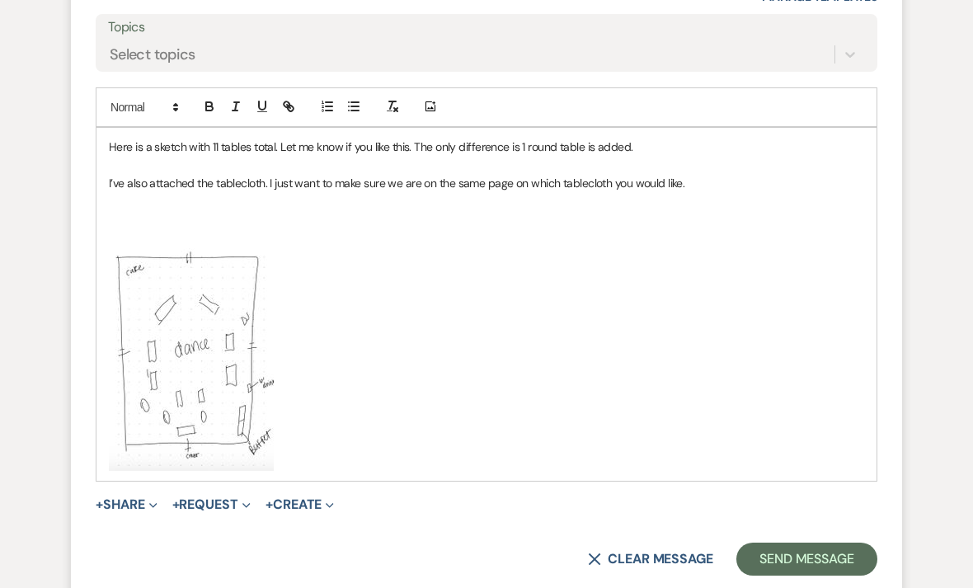
scroll to position [1420, 0]
click at [434, 110] on use "button" at bounding box center [430, 106] width 10 height 10
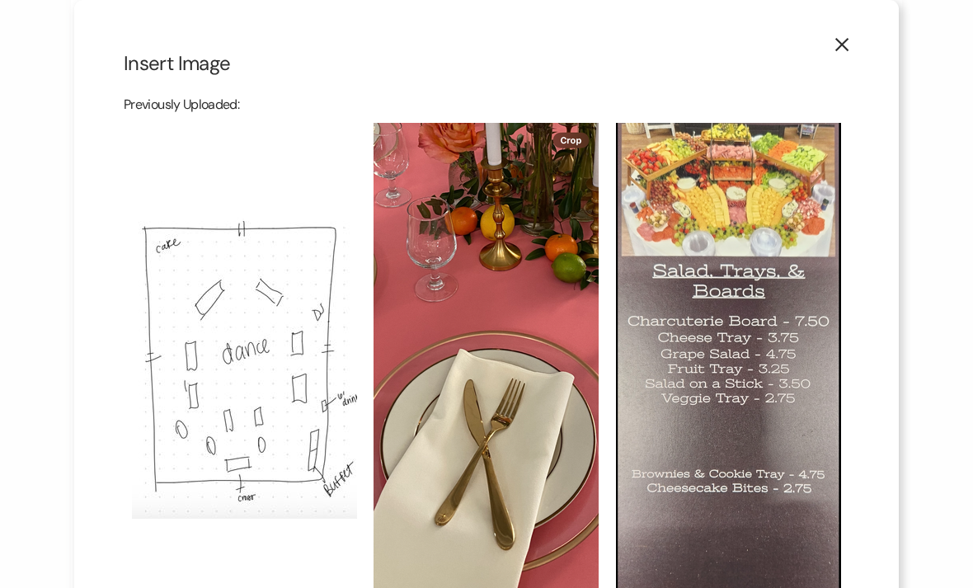
click at [831, 38] on button "X" at bounding box center [842, 44] width 114 height 88
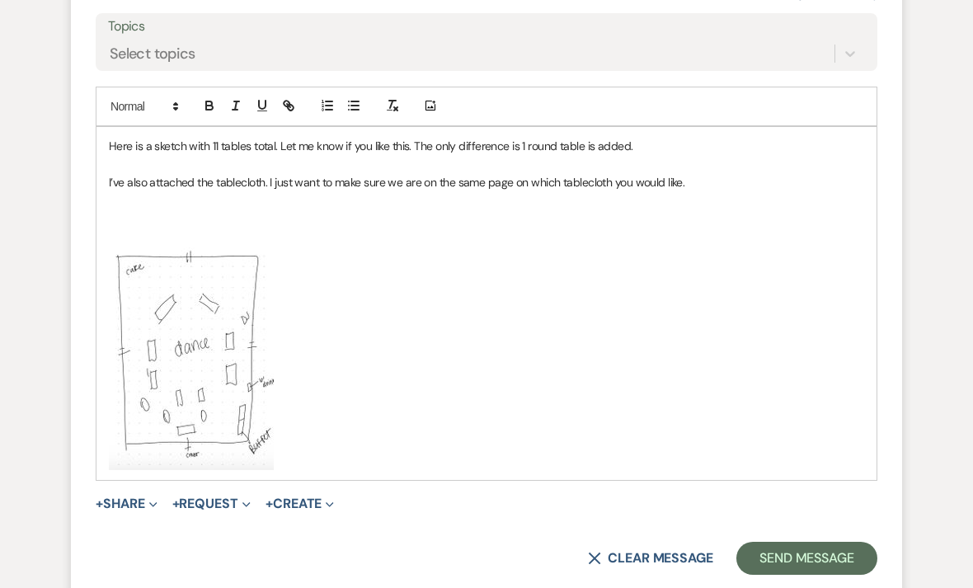
click at [345, 385] on p "﻿ ﻿" at bounding box center [486, 358] width 755 height 223
click at [429, 110] on use "button" at bounding box center [430, 106] width 10 height 10
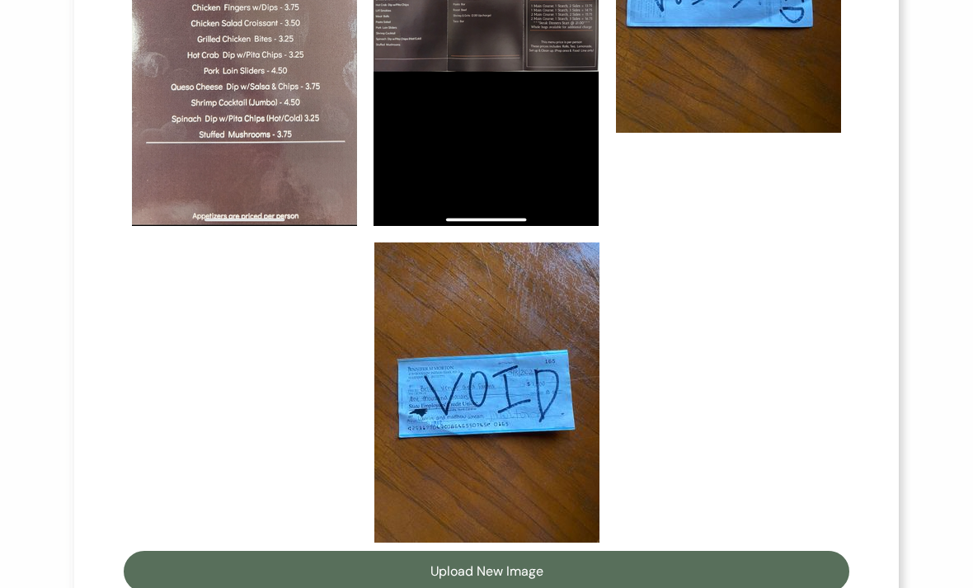
scroll to position [888, 0]
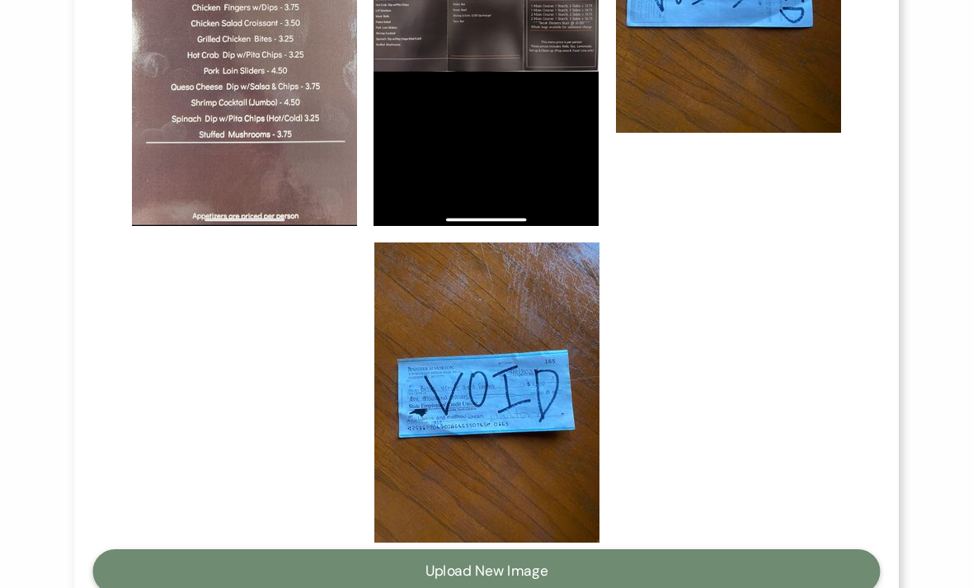
click at [486, 570] on button "Upload New Image" at bounding box center [486, 571] width 787 height 45
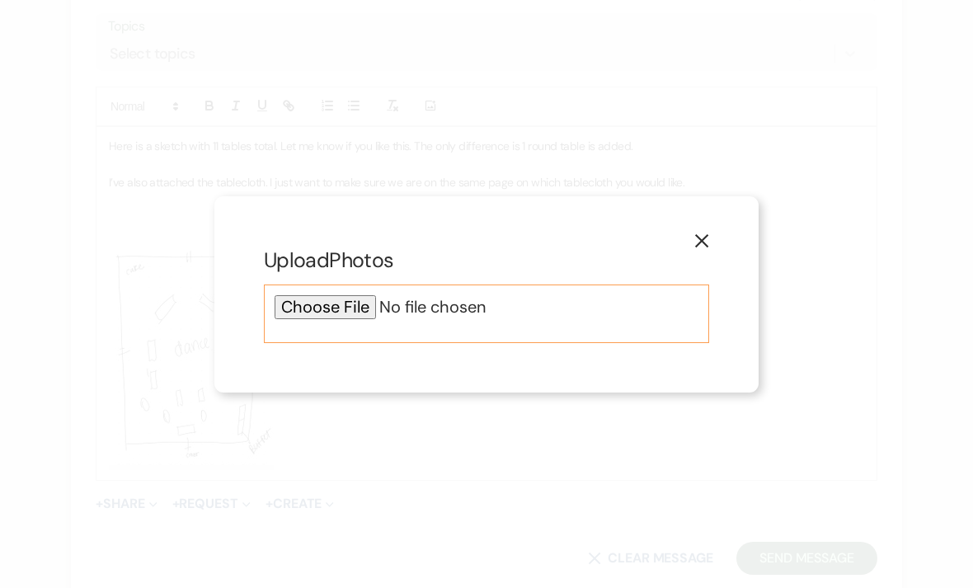
click at [356, 319] on input "file" at bounding box center [487, 307] width 424 height 24
type input "C:\fakepath\Pink Toile.webp"
click at [703, 247] on use "button" at bounding box center [701, 240] width 13 height 13
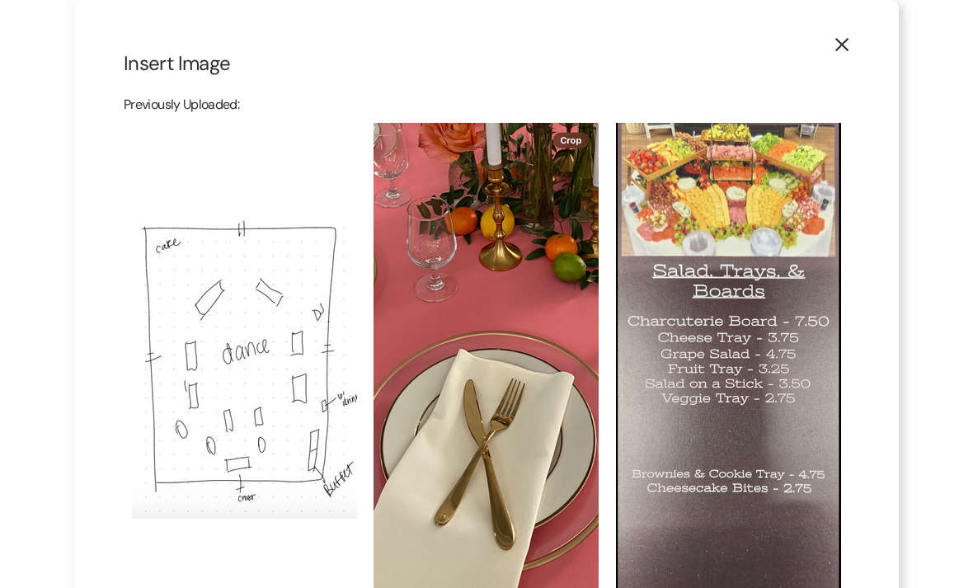
scroll to position [0, 0]
click at [842, 45] on use "button" at bounding box center [841, 44] width 13 height 13
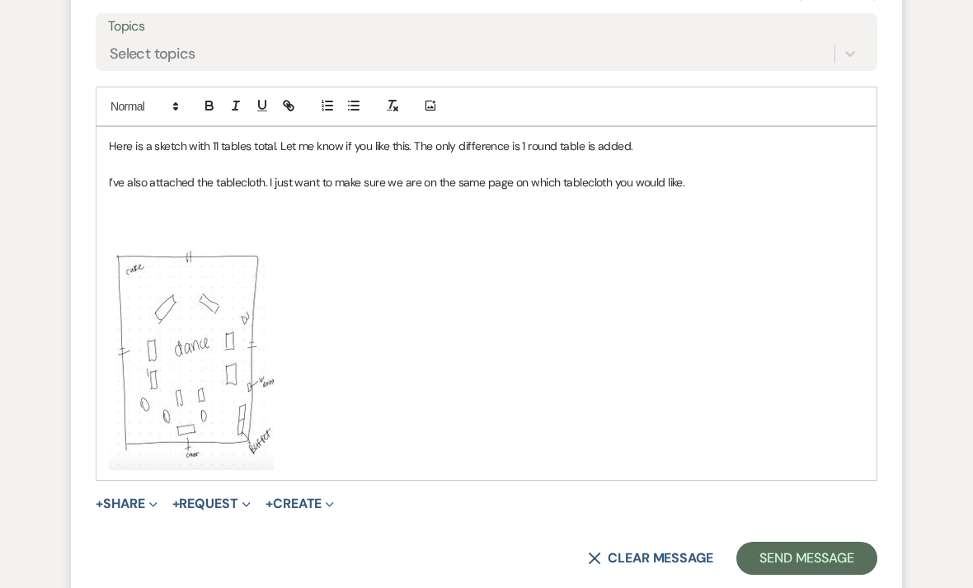
click at [356, 373] on p "﻿ ﻿" at bounding box center [486, 358] width 755 height 223
click at [424, 115] on button "Add Photo" at bounding box center [431, 106] width 23 height 20
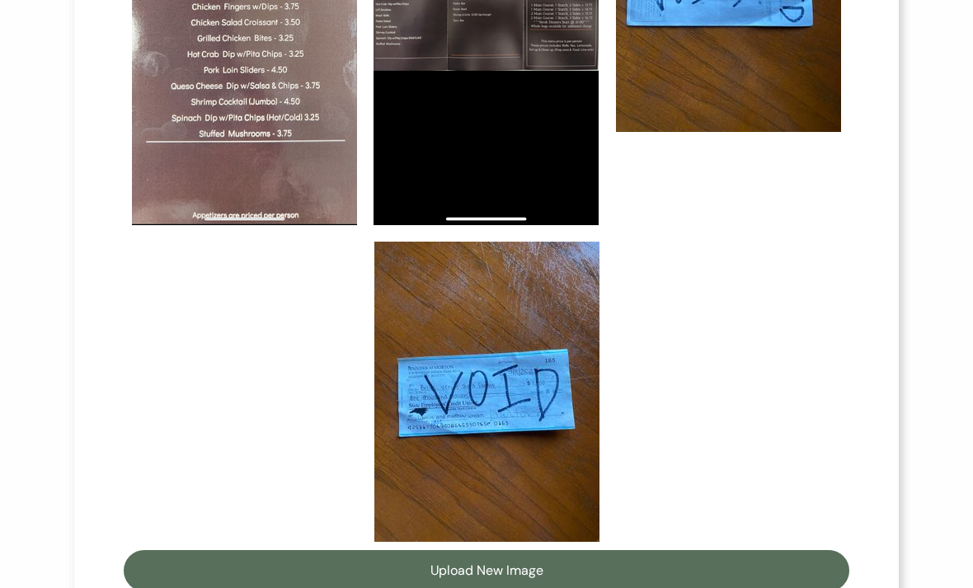
scroll to position [888, 0]
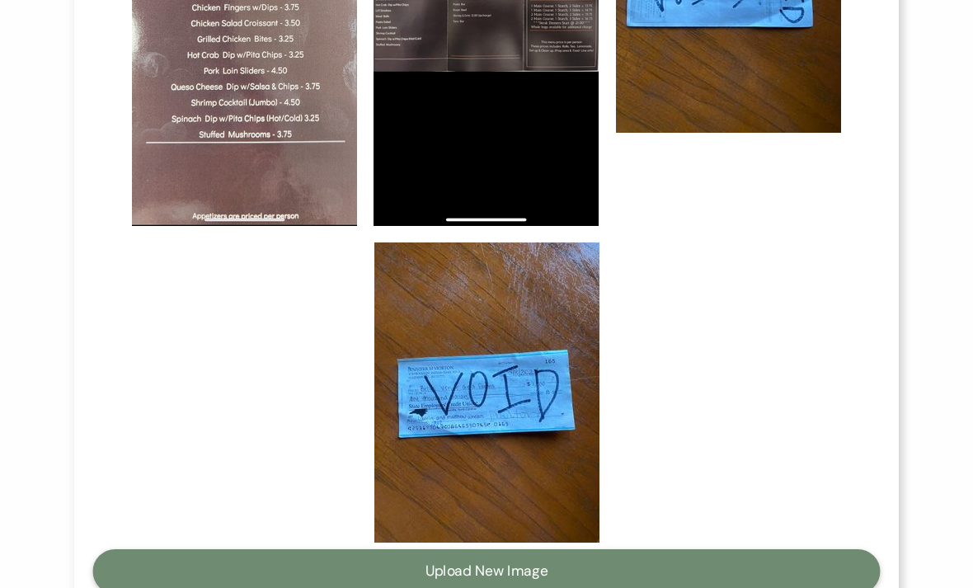
click at [468, 569] on button "Upload New Image" at bounding box center [486, 571] width 787 height 45
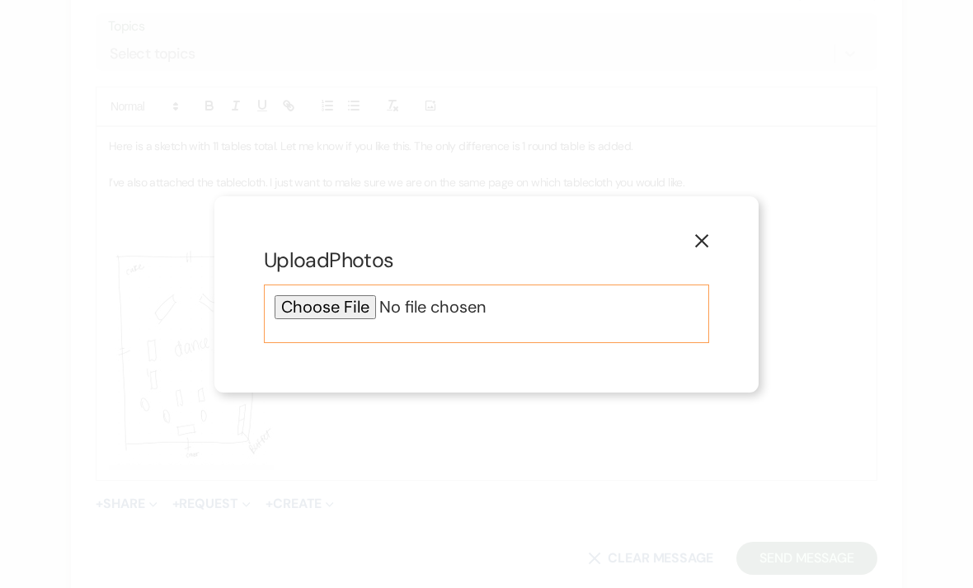
click at [355, 319] on input "file" at bounding box center [487, 307] width 424 height 24
type input "C:\fakepath\Pink Toile.webp"
click at [538, 319] on input "file" at bounding box center [487, 307] width 424 height 24
click at [483, 319] on input "file" at bounding box center [487, 307] width 424 height 24
click at [491, 319] on input "file" at bounding box center [487, 307] width 424 height 24
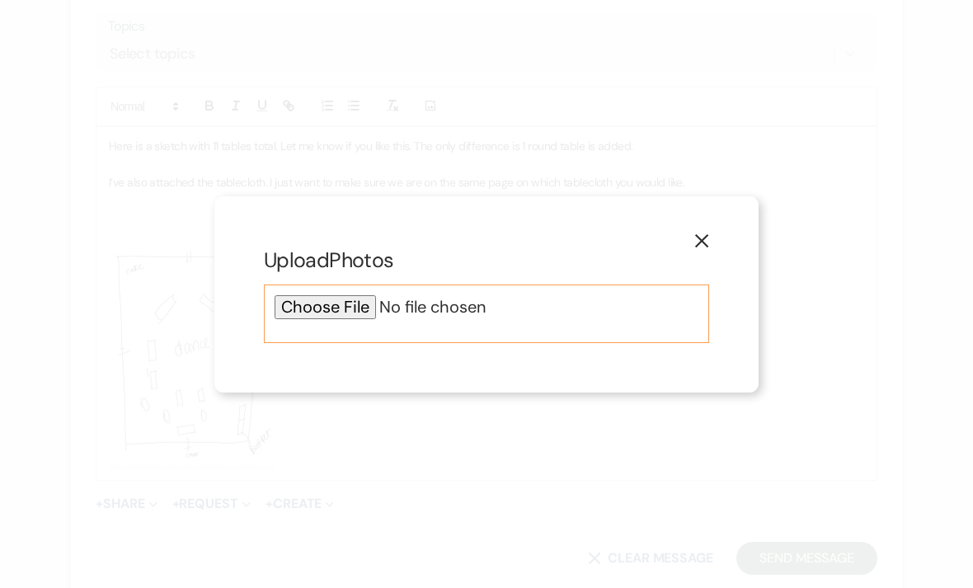
click at [359, 319] on input "file" at bounding box center [487, 307] width 424 height 24
click at [702, 284] on button "X" at bounding box center [702, 240] width 114 height 88
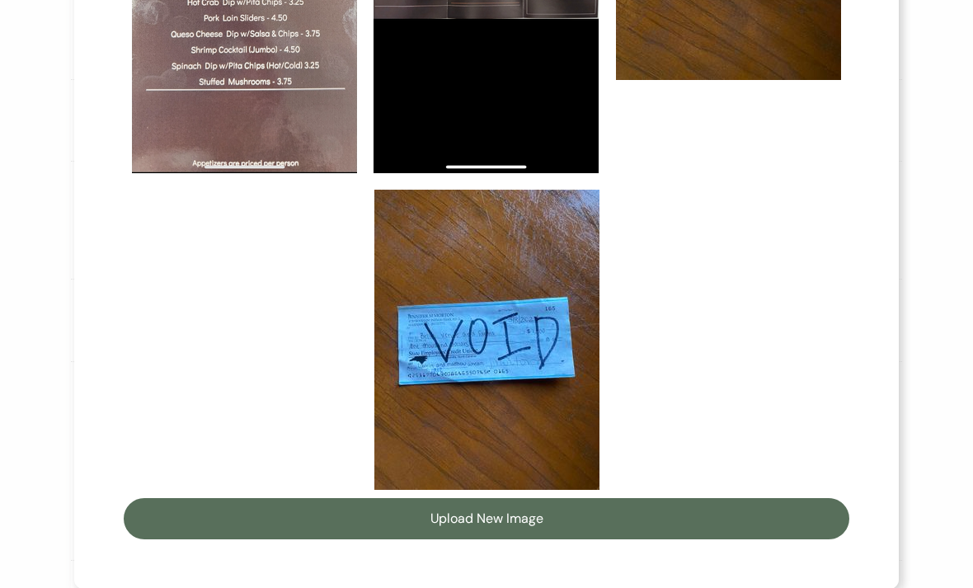
scroll to position [941, 0]
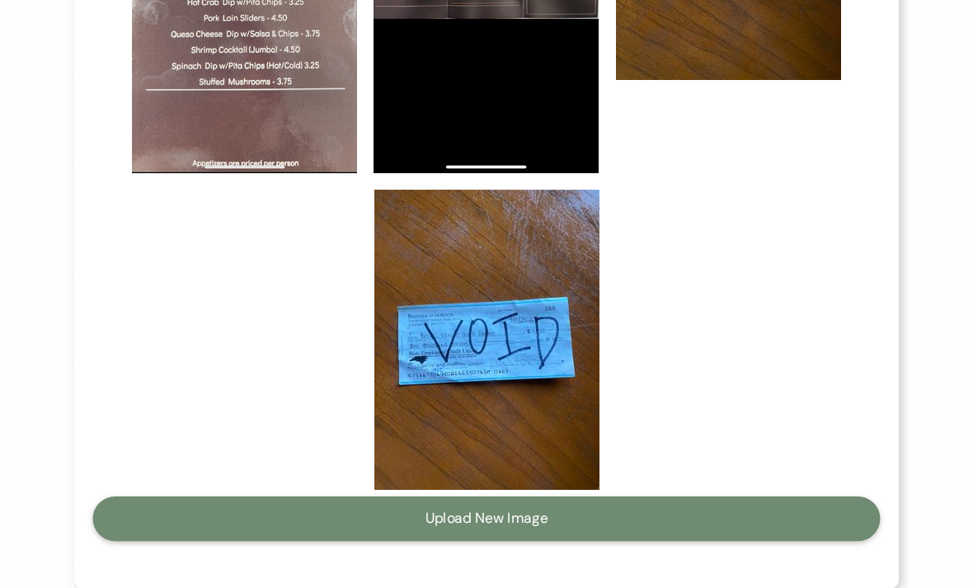
click at [504, 524] on button "Upload New Image" at bounding box center [486, 518] width 787 height 45
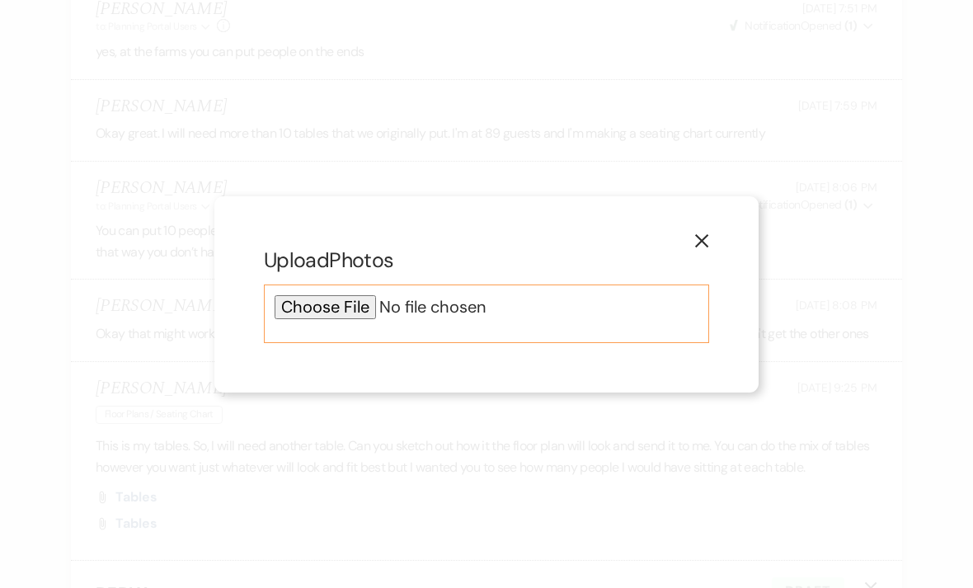
click at [362, 305] on input "file" at bounding box center [487, 307] width 424 height 24
type input "C:\fakepath\IMG_0129.jpeg"
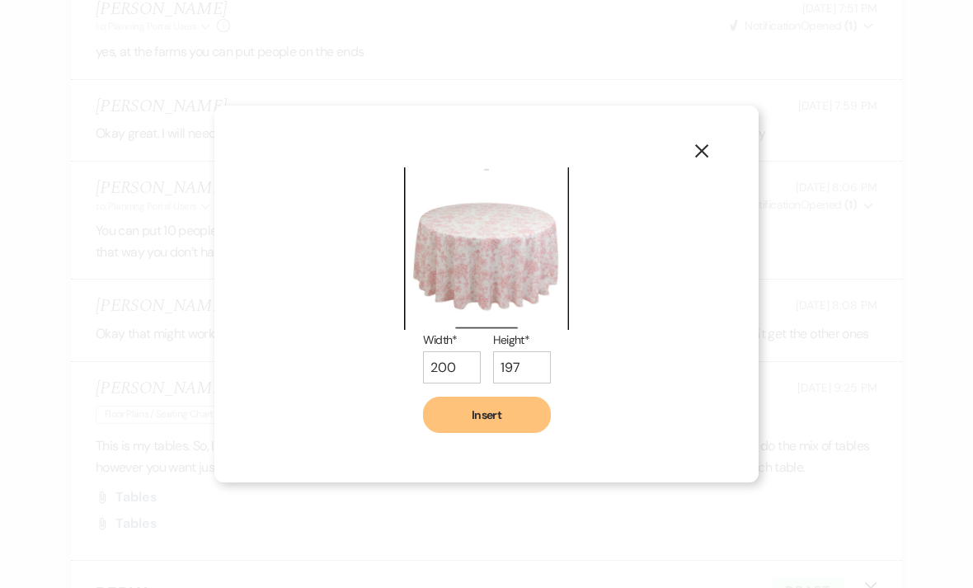
click at [500, 425] on button "Insert" at bounding box center [487, 415] width 128 height 36
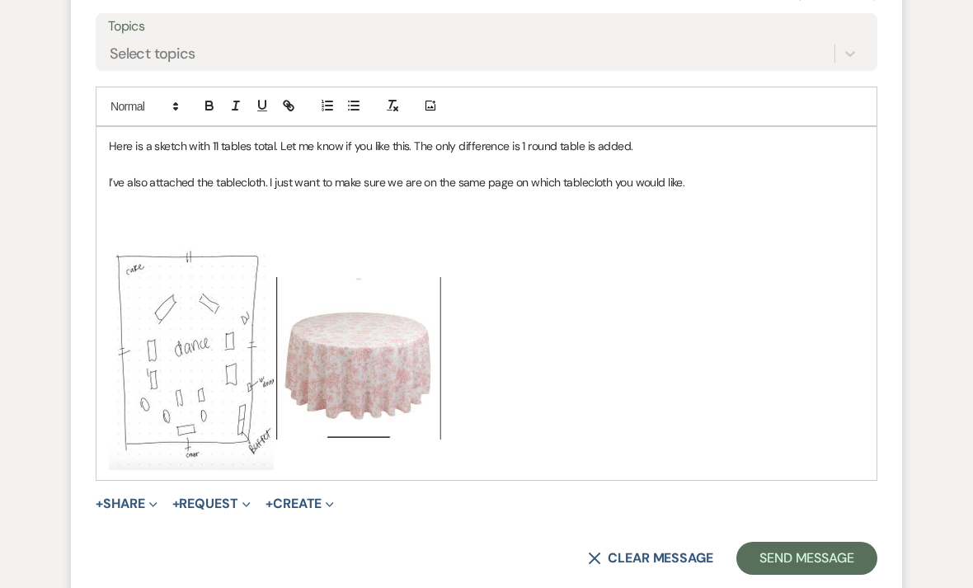
scroll to position [1420, 0]
click at [820, 571] on button "Send Message" at bounding box center [806, 557] width 141 height 33
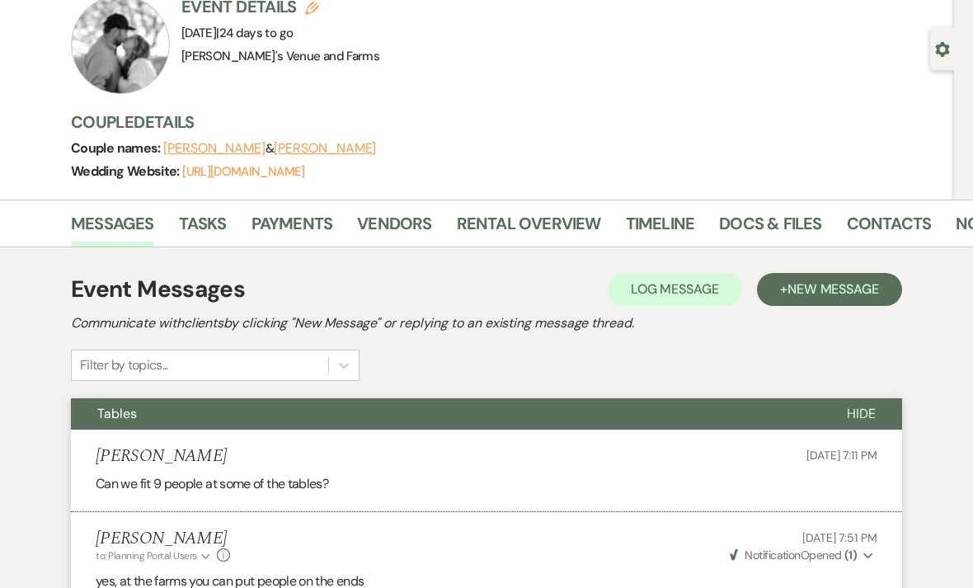
scroll to position [0, 0]
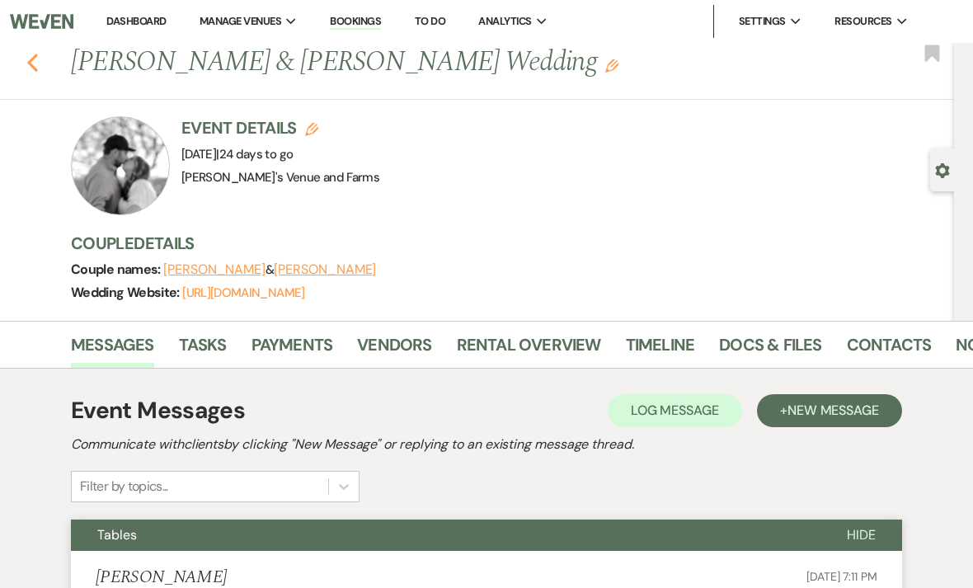
click at [38, 68] on icon "Previous" at bounding box center [32, 63] width 12 height 20
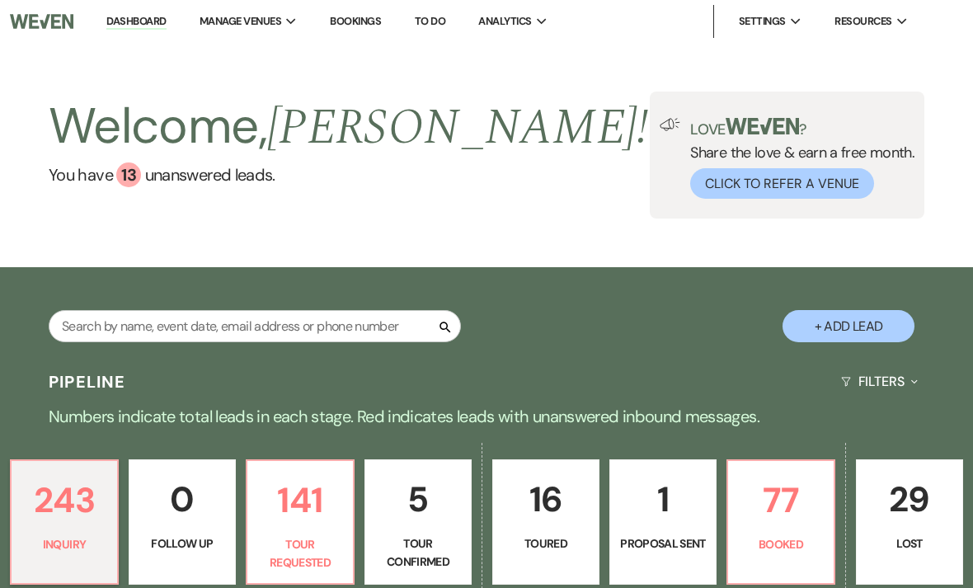
scroll to position [510, 0]
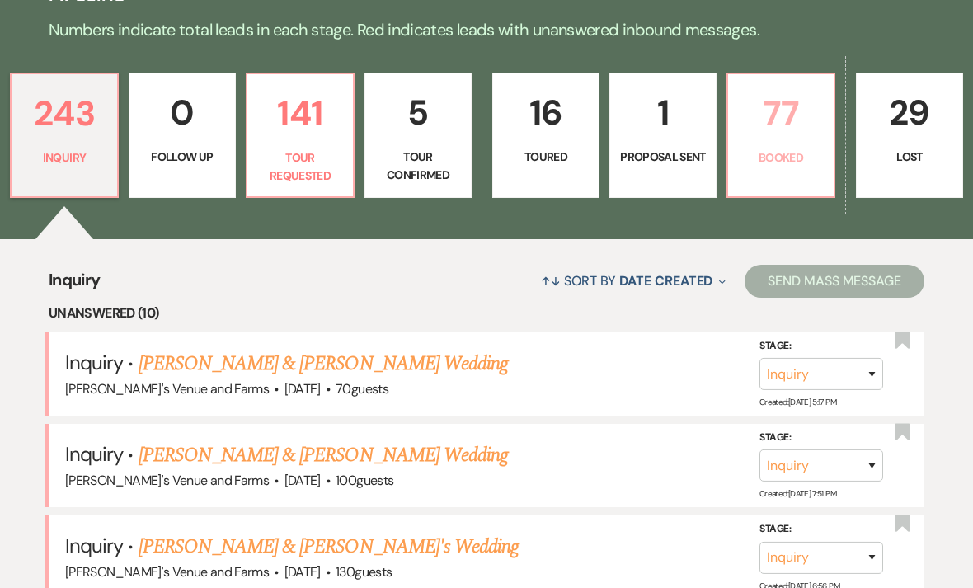
click at [770, 161] on p "Booked" at bounding box center [781, 157] width 86 height 18
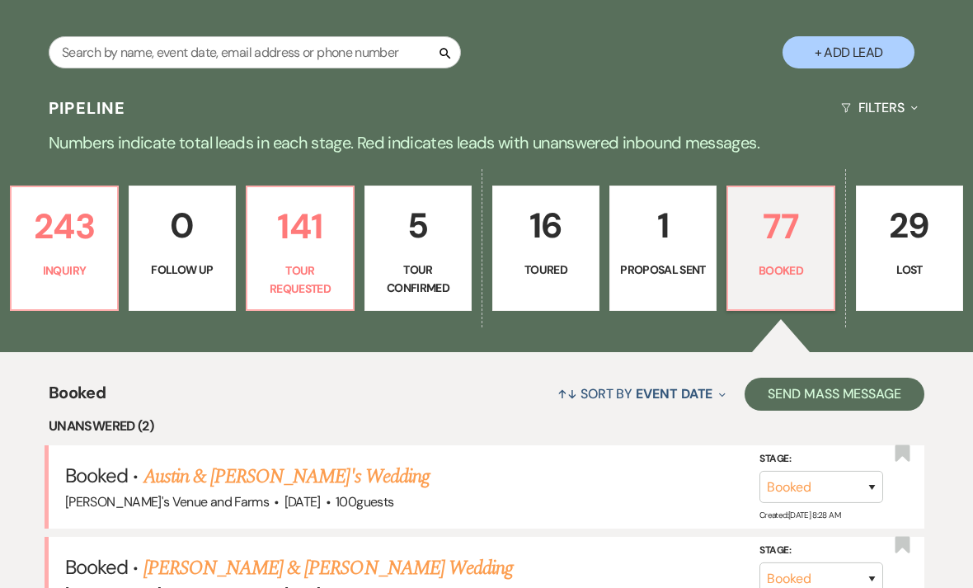
scroll to position [480, 0]
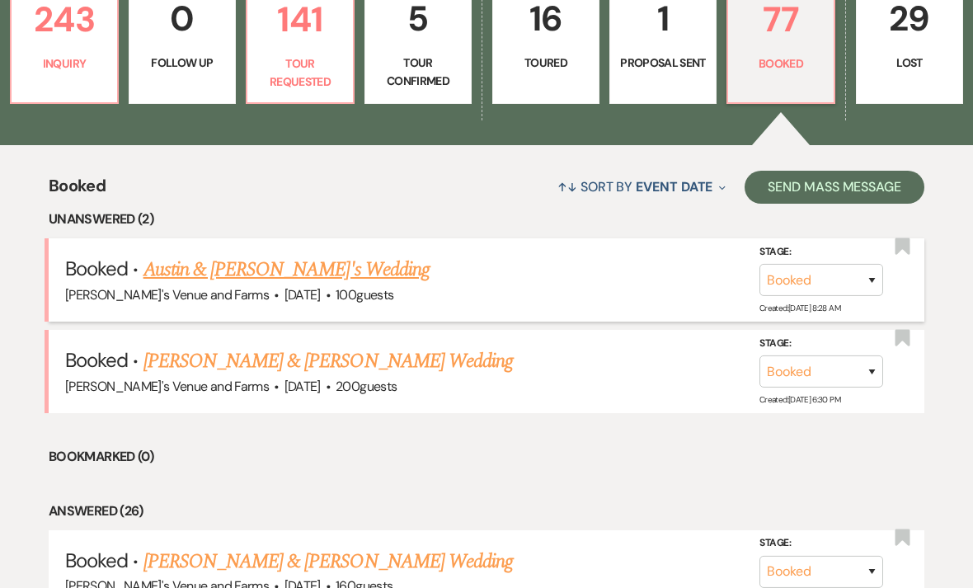
click at [312, 278] on link "Austin & [PERSON_NAME]'s Wedding" at bounding box center [286, 271] width 286 height 30
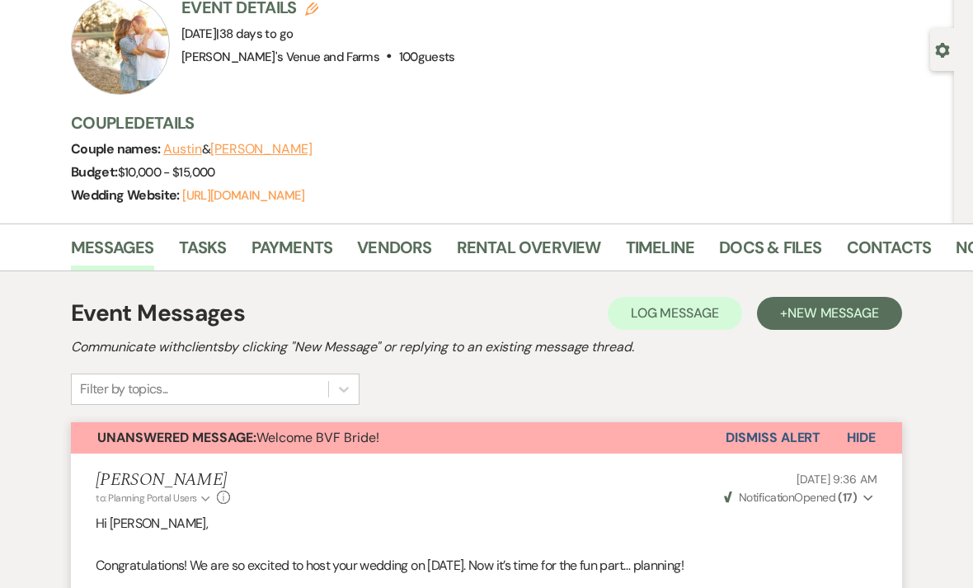
scroll to position [257, 0]
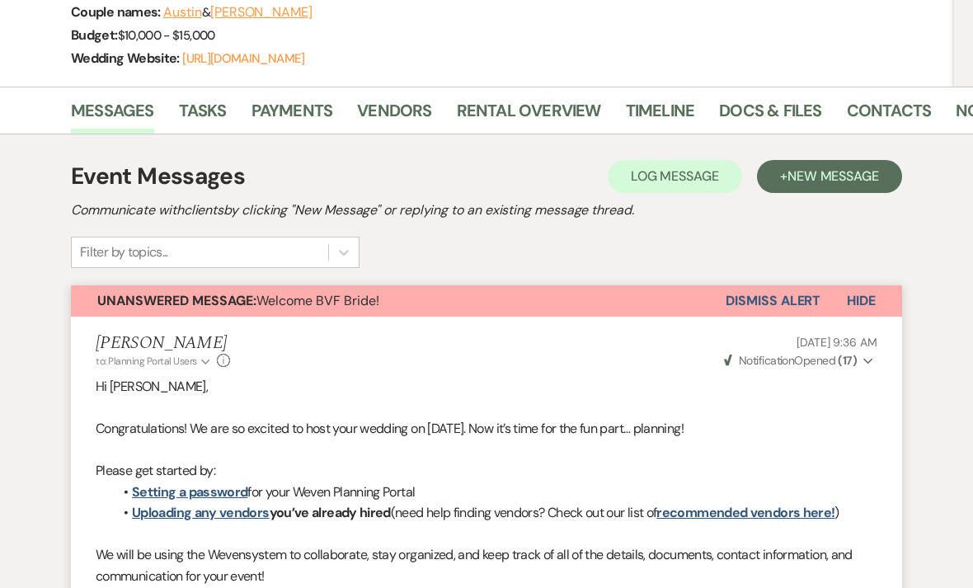
click at [783, 303] on button "Dismiss Alert" at bounding box center [772, 300] width 95 height 31
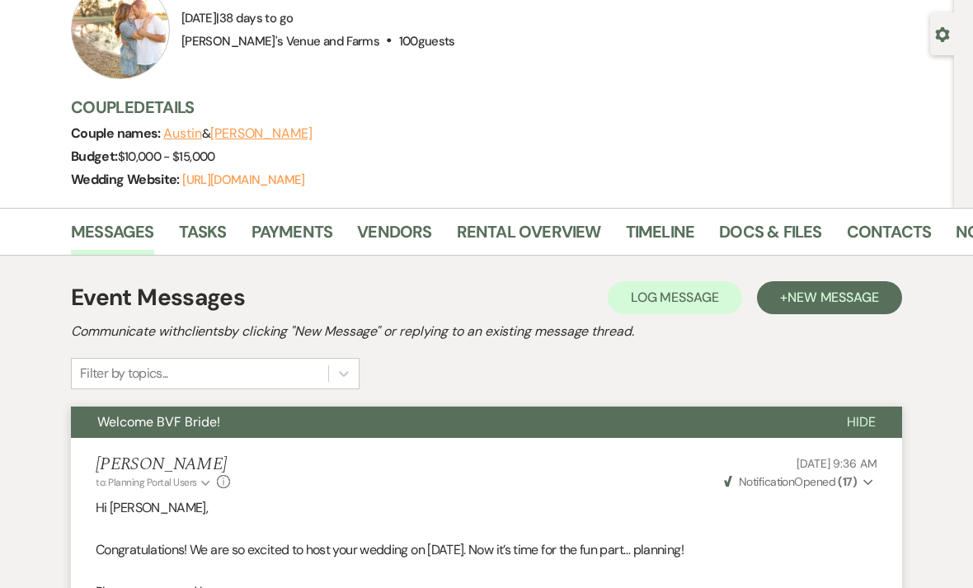
scroll to position [0, 0]
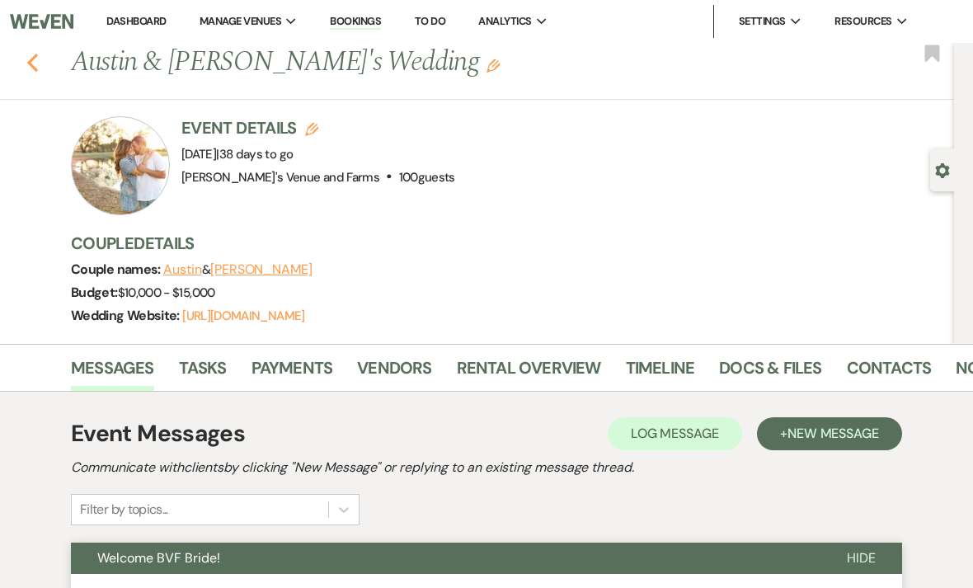
click at [32, 71] on icon "Previous" at bounding box center [32, 63] width 12 height 20
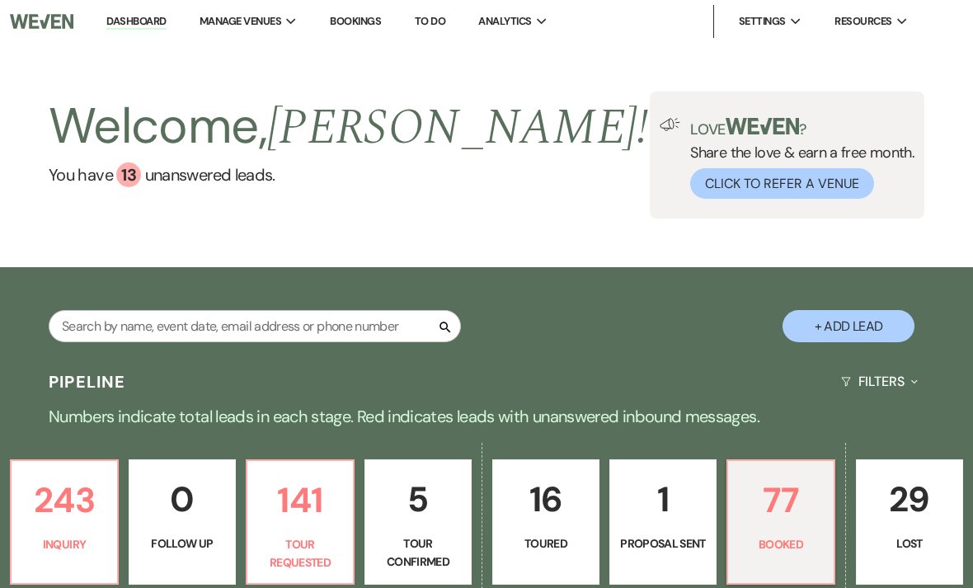
scroll to position [533, 0]
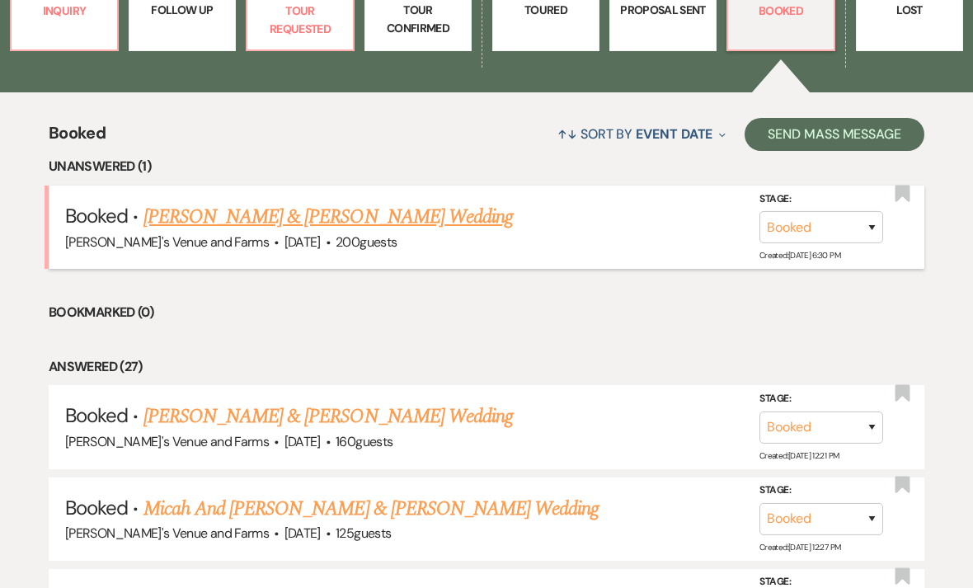
click at [391, 214] on link "[PERSON_NAME] & [PERSON_NAME] Wedding" at bounding box center [327, 217] width 369 height 30
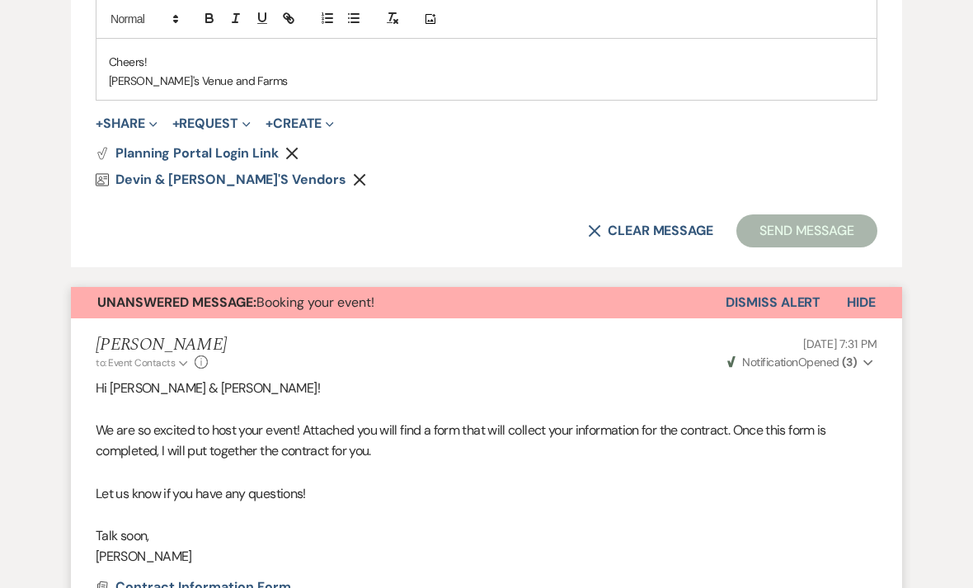
scroll to position [1259, 0]
click at [796, 298] on button "Dismiss Alert" at bounding box center [772, 303] width 95 height 31
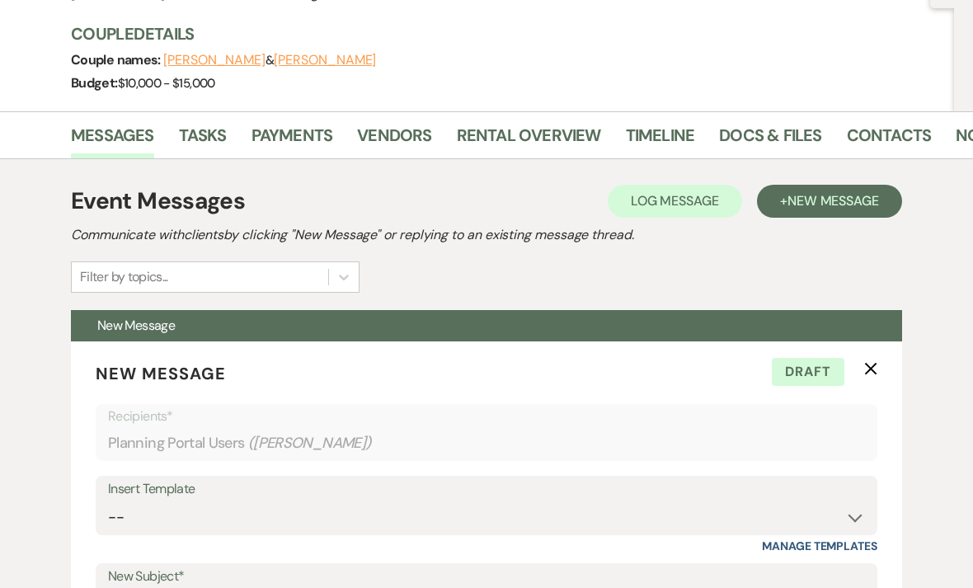
scroll to position [169, 0]
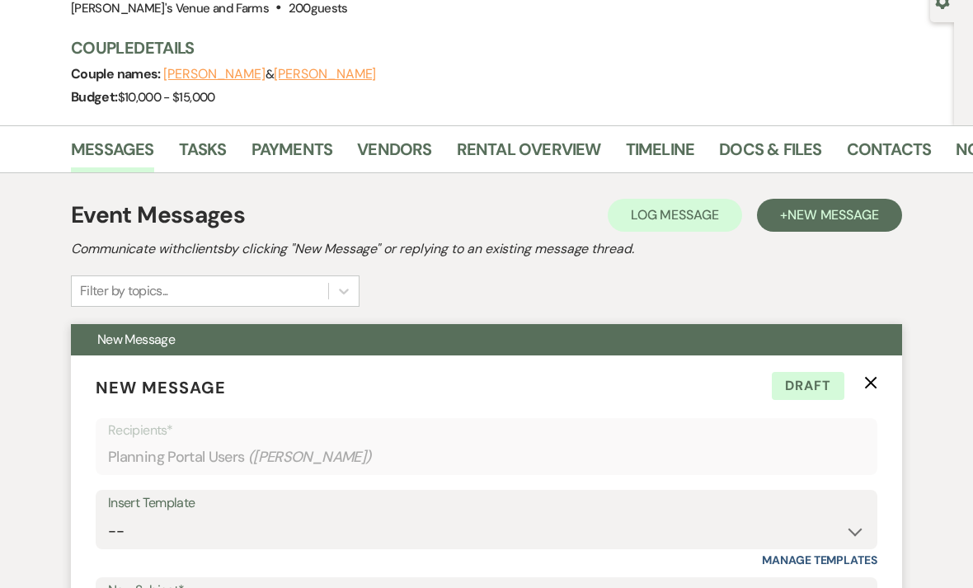
click at [871, 379] on icon "X" at bounding box center [870, 382] width 13 height 13
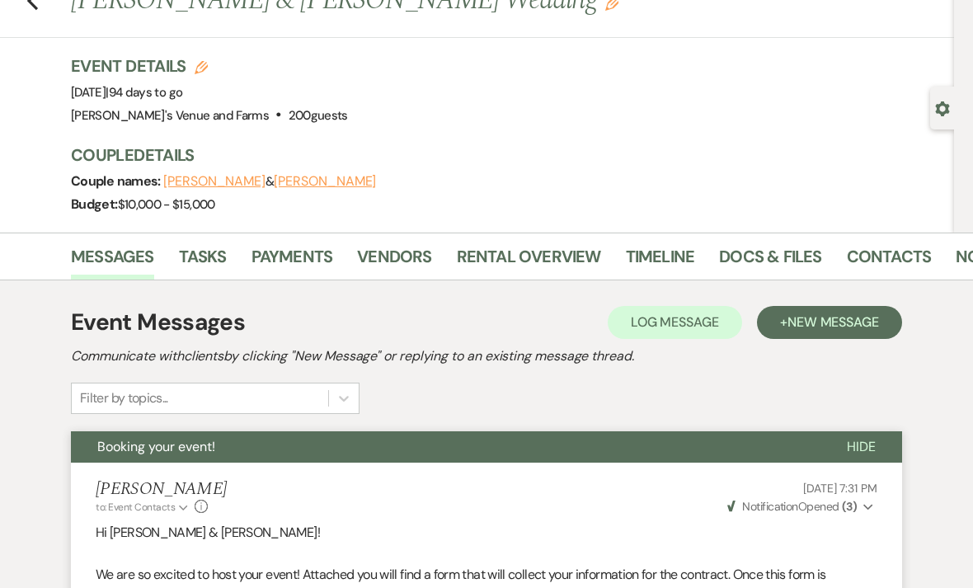
scroll to position [0, 0]
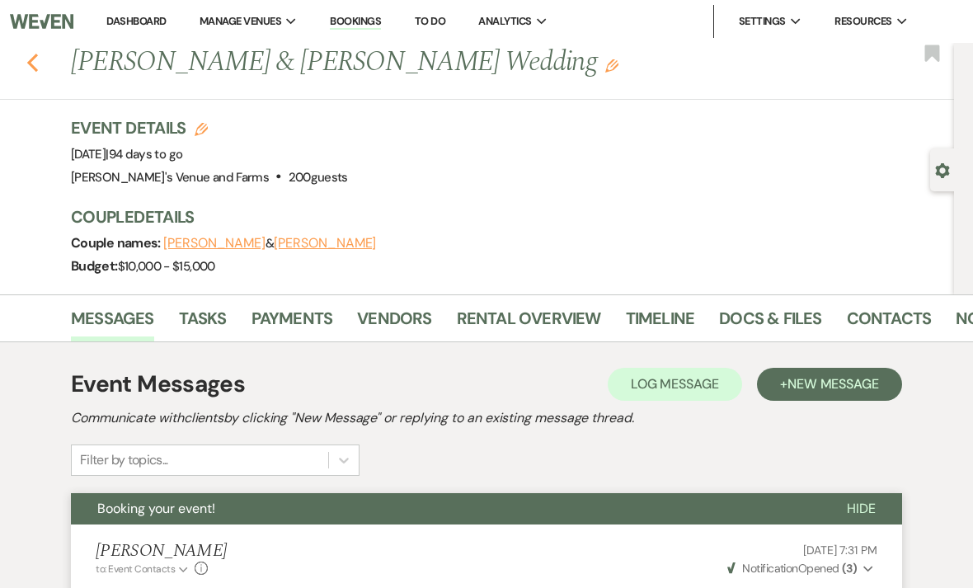
click at [36, 60] on icon "Previous" at bounding box center [32, 63] width 12 height 20
